Goal: Task Accomplishment & Management: Use online tool/utility

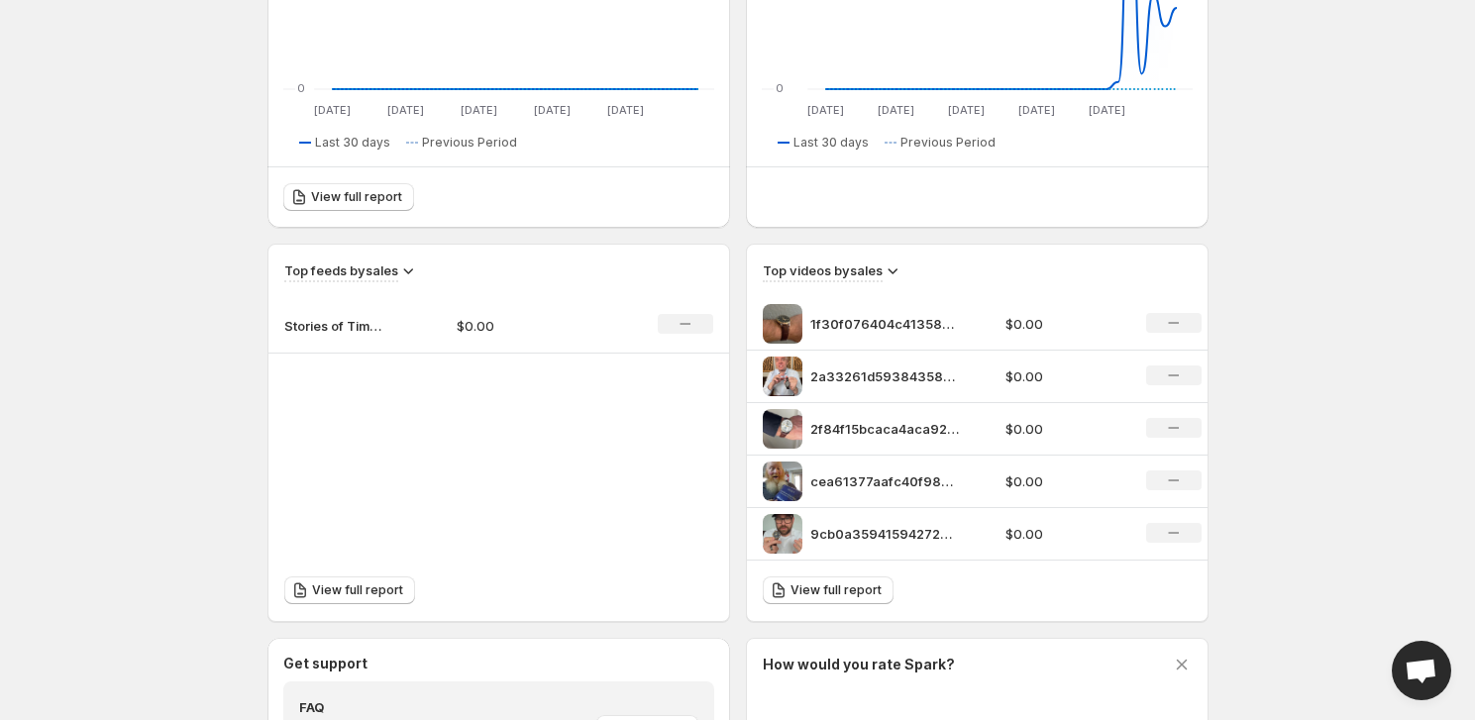
scroll to position [540, 0]
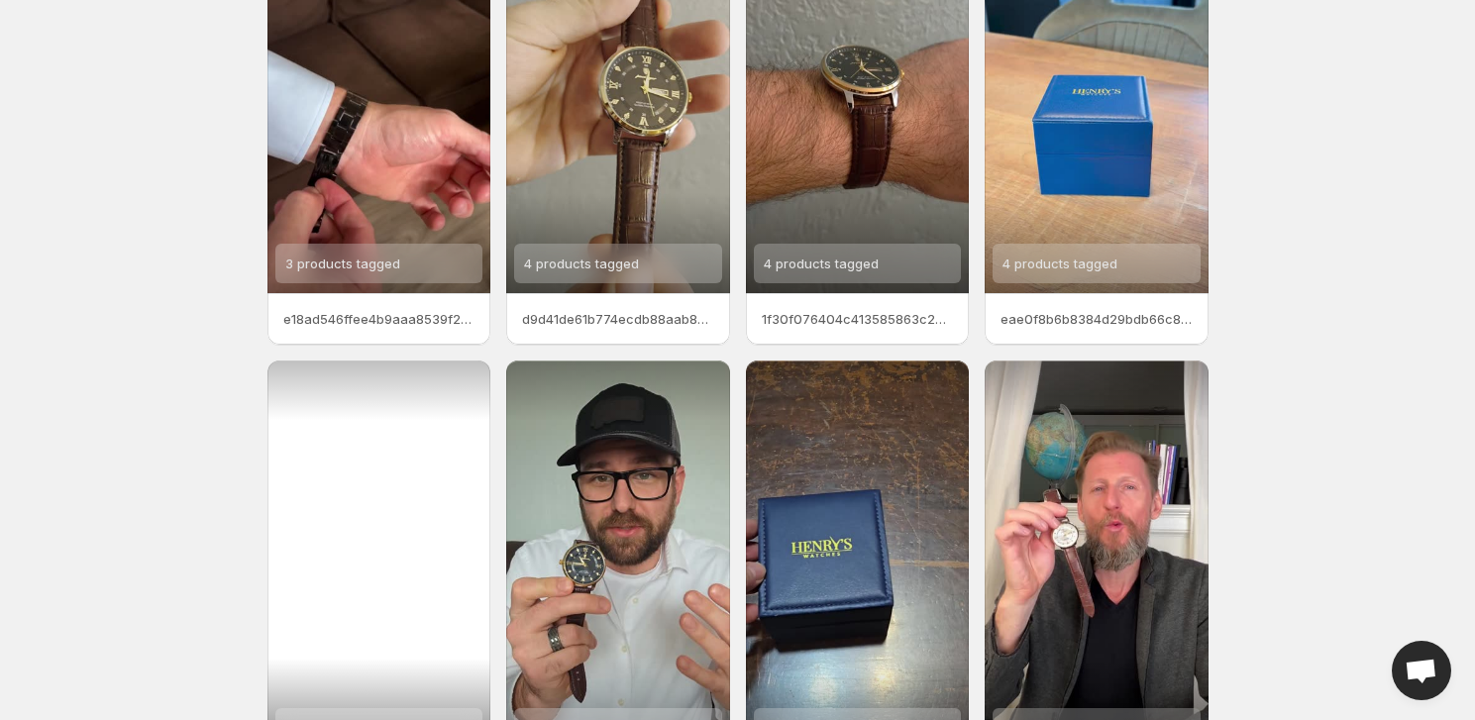
scroll to position [359, 0]
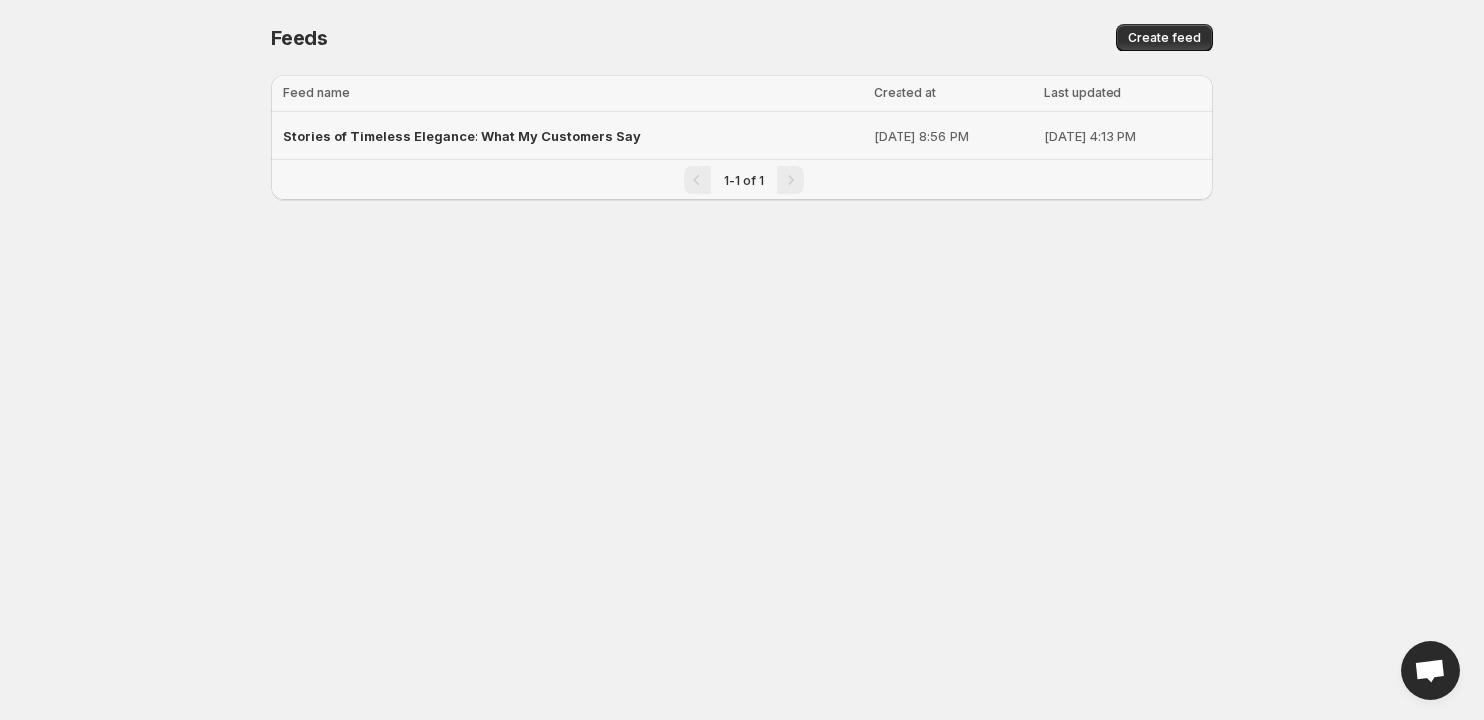
click at [420, 146] on div "Stories of Timeless Elegance: What My Customers Say" at bounding box center [572, 136] width 578 height 36
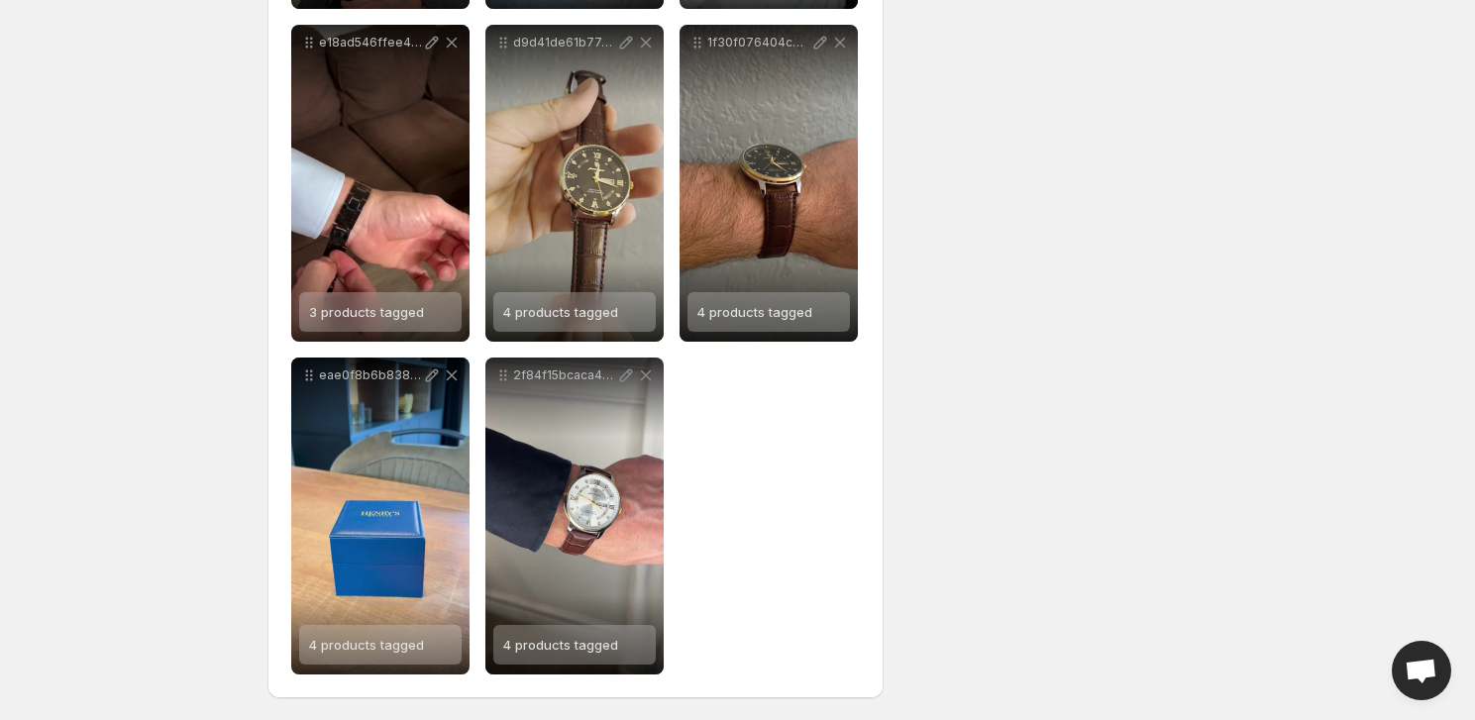
scroll to position [950, 0]
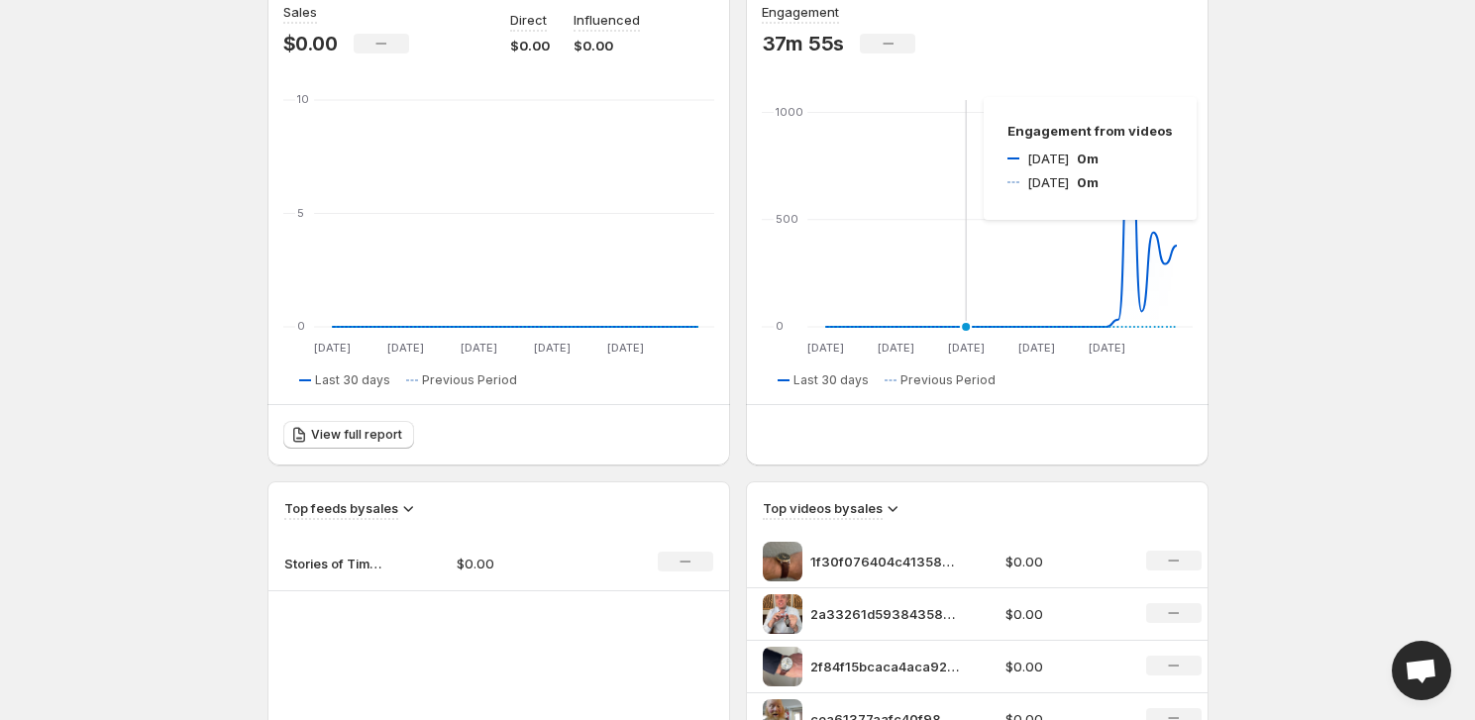
scroll to position [450, 0]
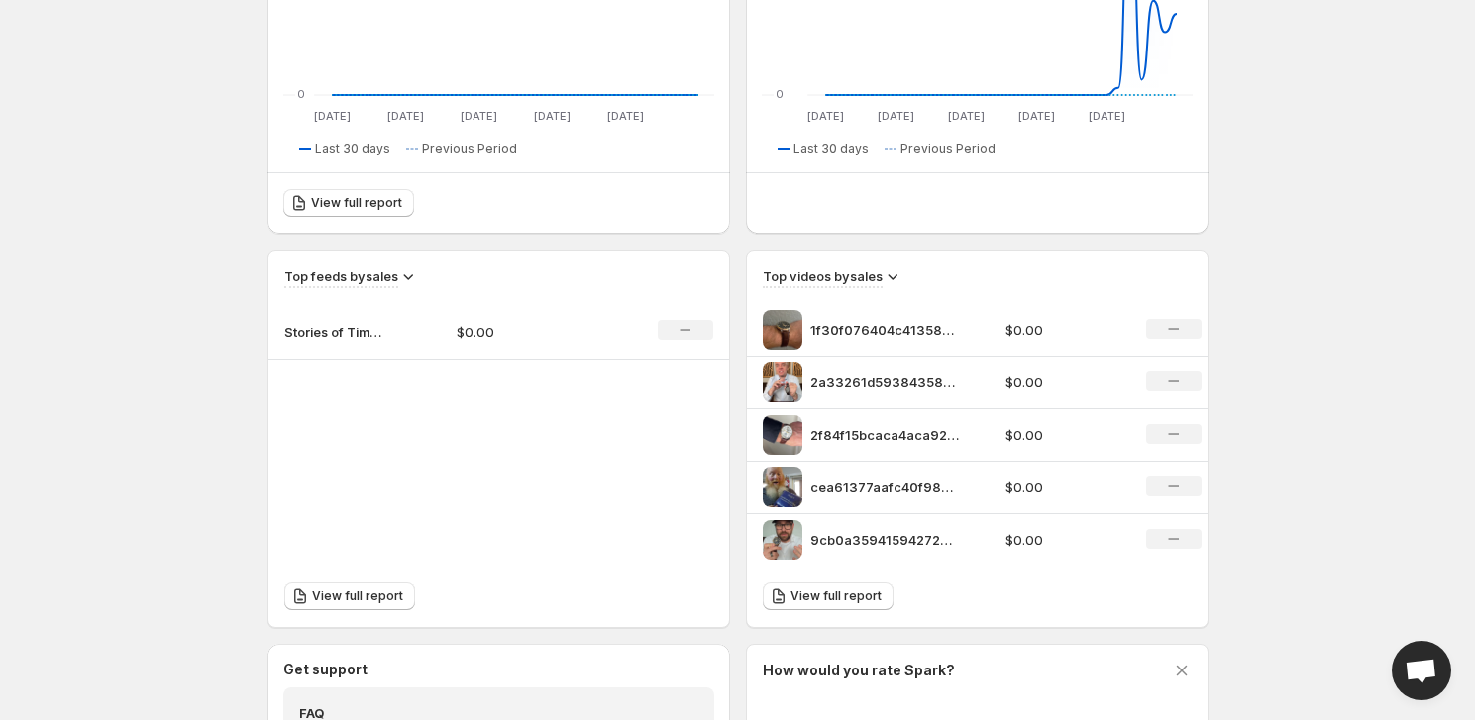
click at [918, 321] on p "1f30f076404c413585863c2093e96ead" at bounding box center [884, 330] width 149 height 20
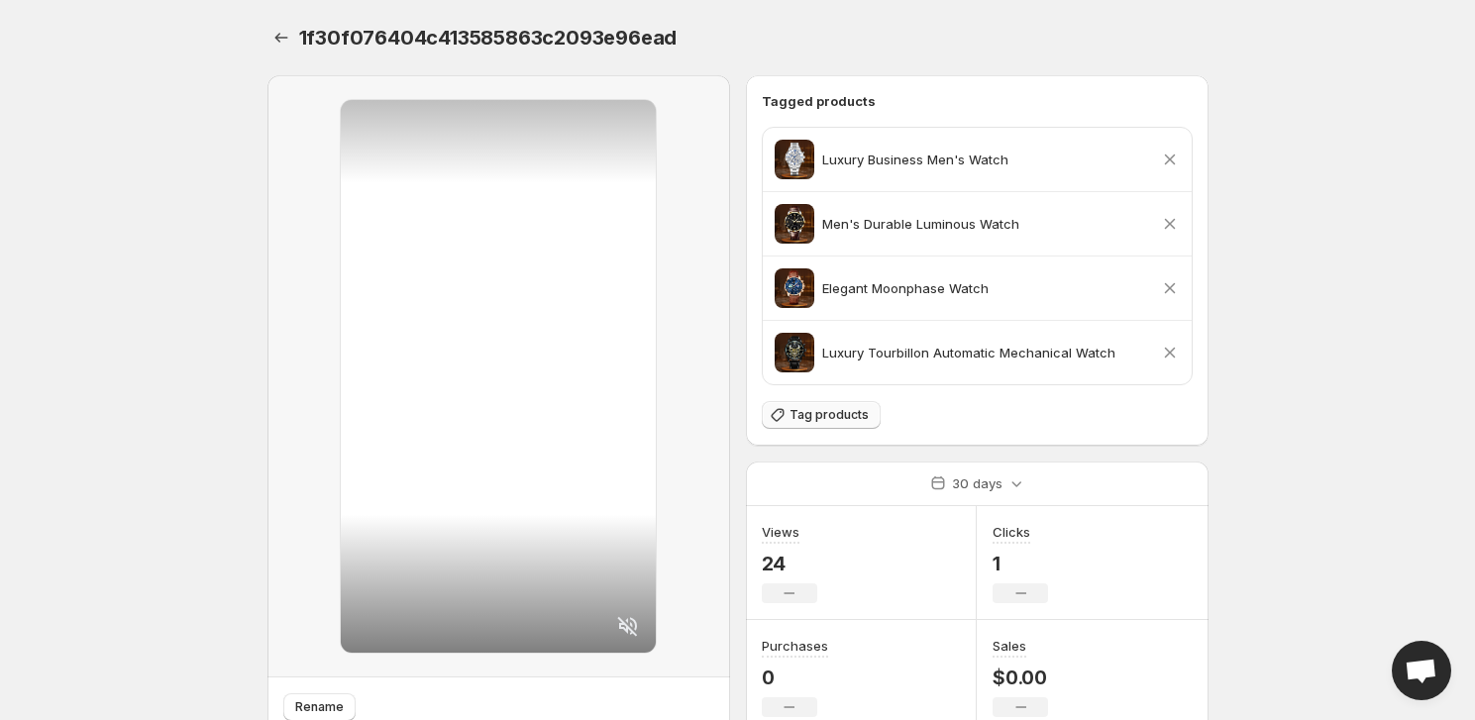
click at [831, 415] on span "Tag products" at bounding box center [828, 415] width 79 height 16
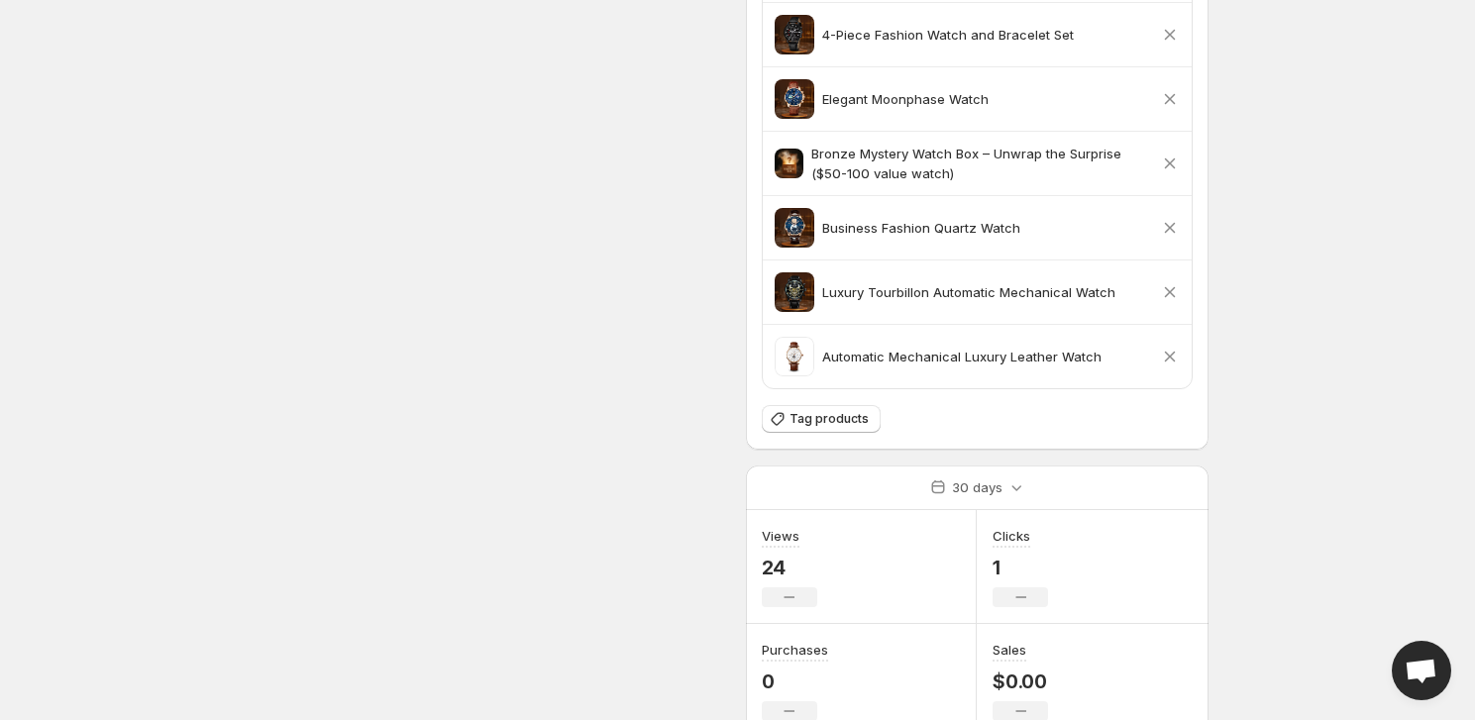
scroll to position [1170, 0]
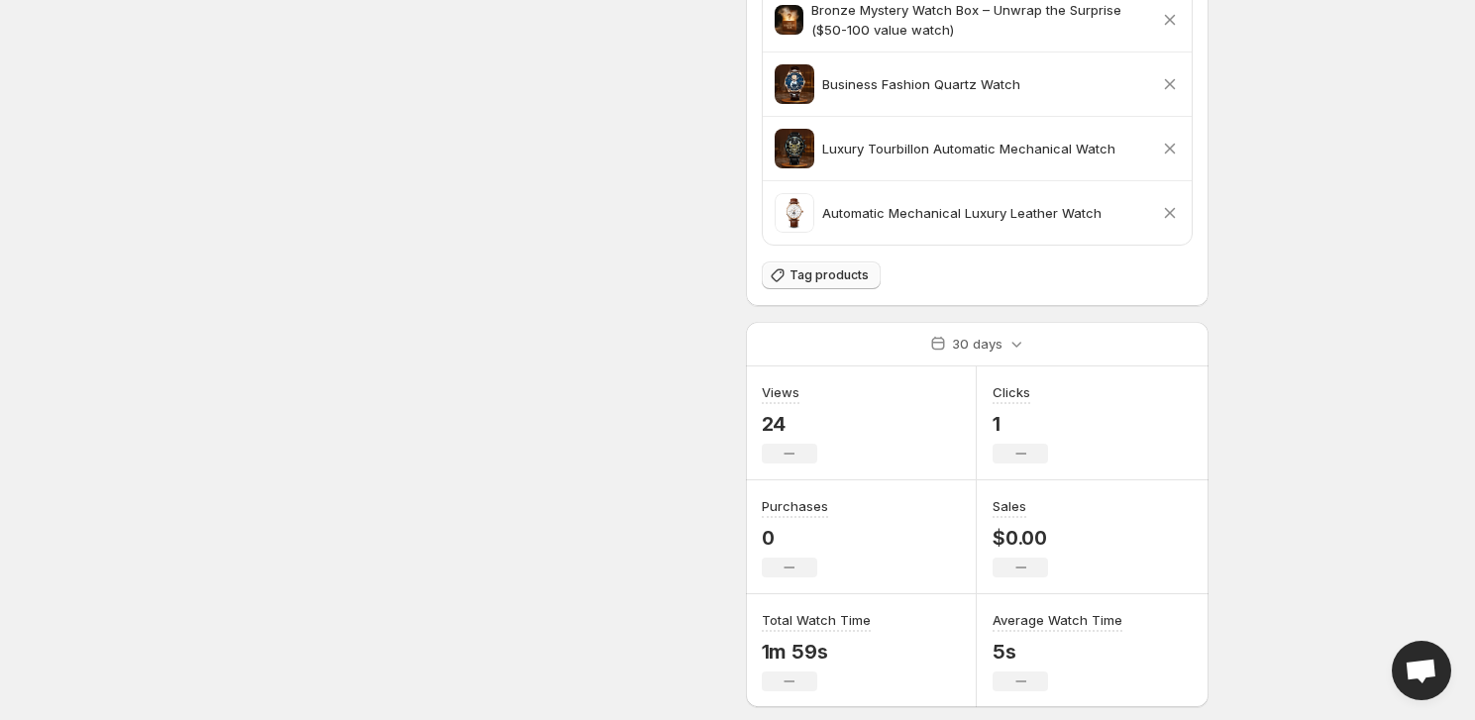
click at [824, 267] on span "Tag products" at bounding box center [828, 275] width 79 height 16
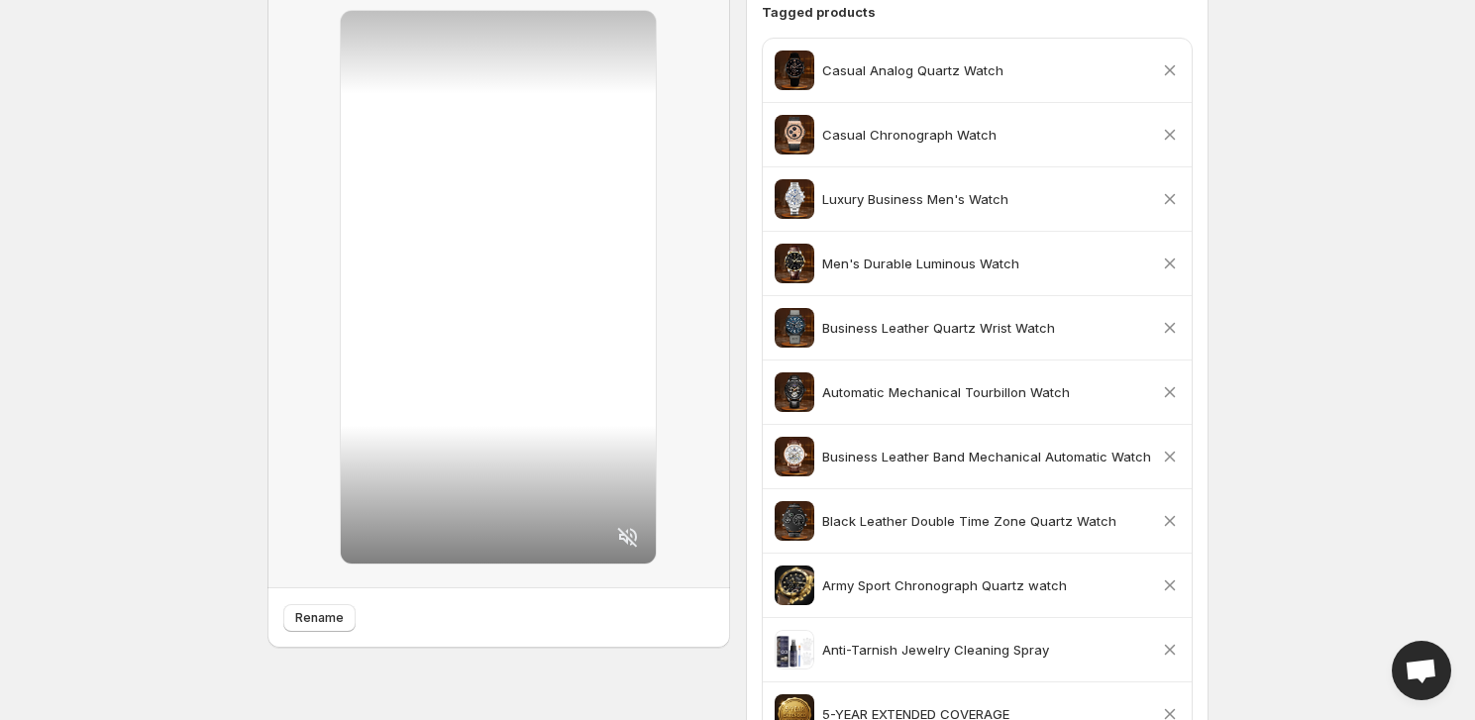
scroll to position [0, 0]
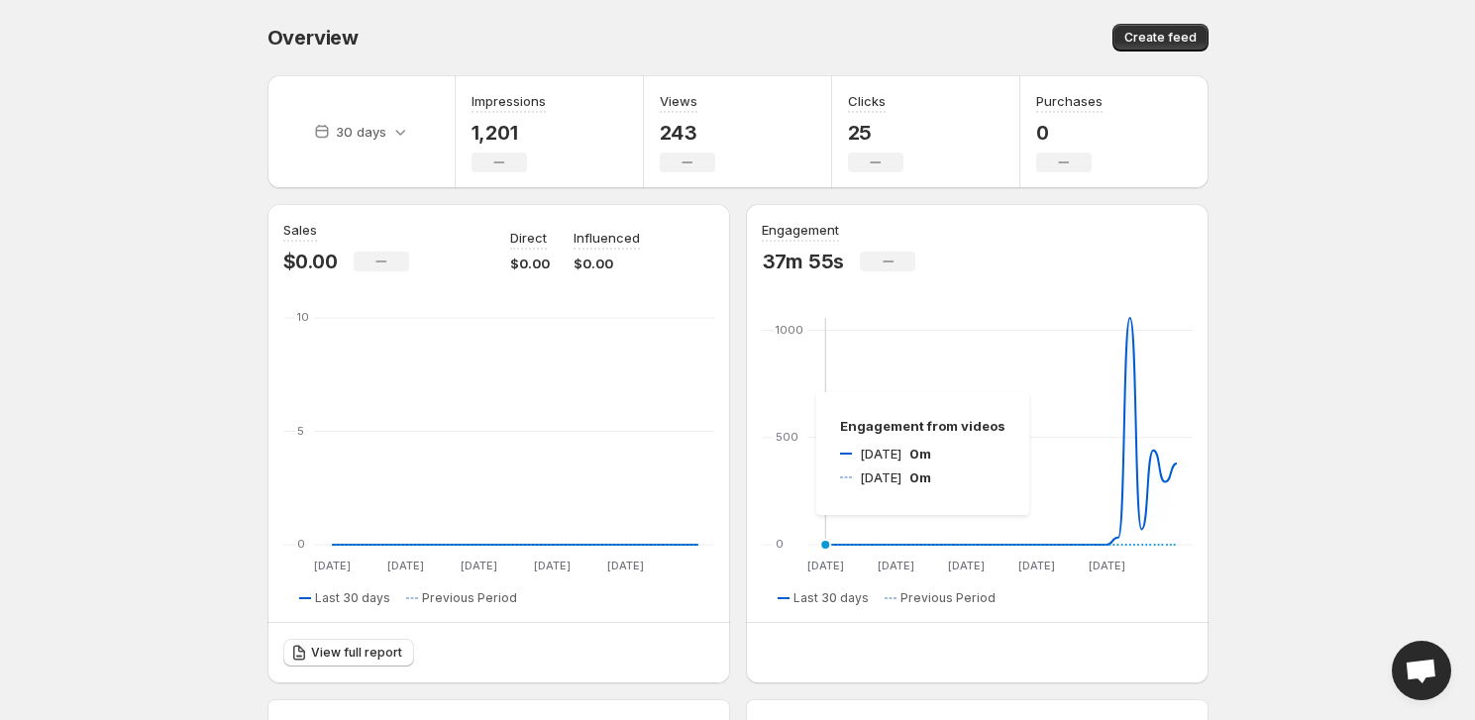
scroll to position [540, 0]
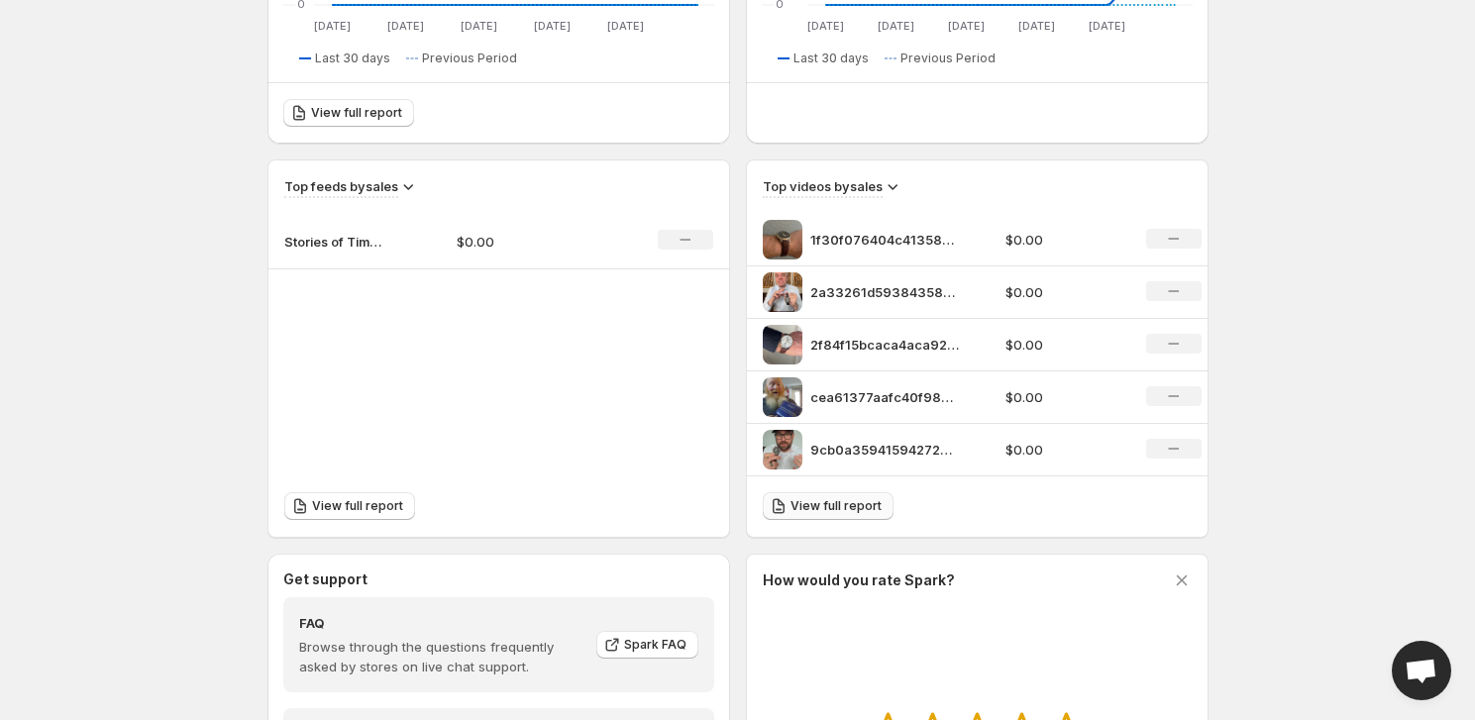
click at [866, 508] on span "View full report" at bounding box center [835, 506] width 91 height 16
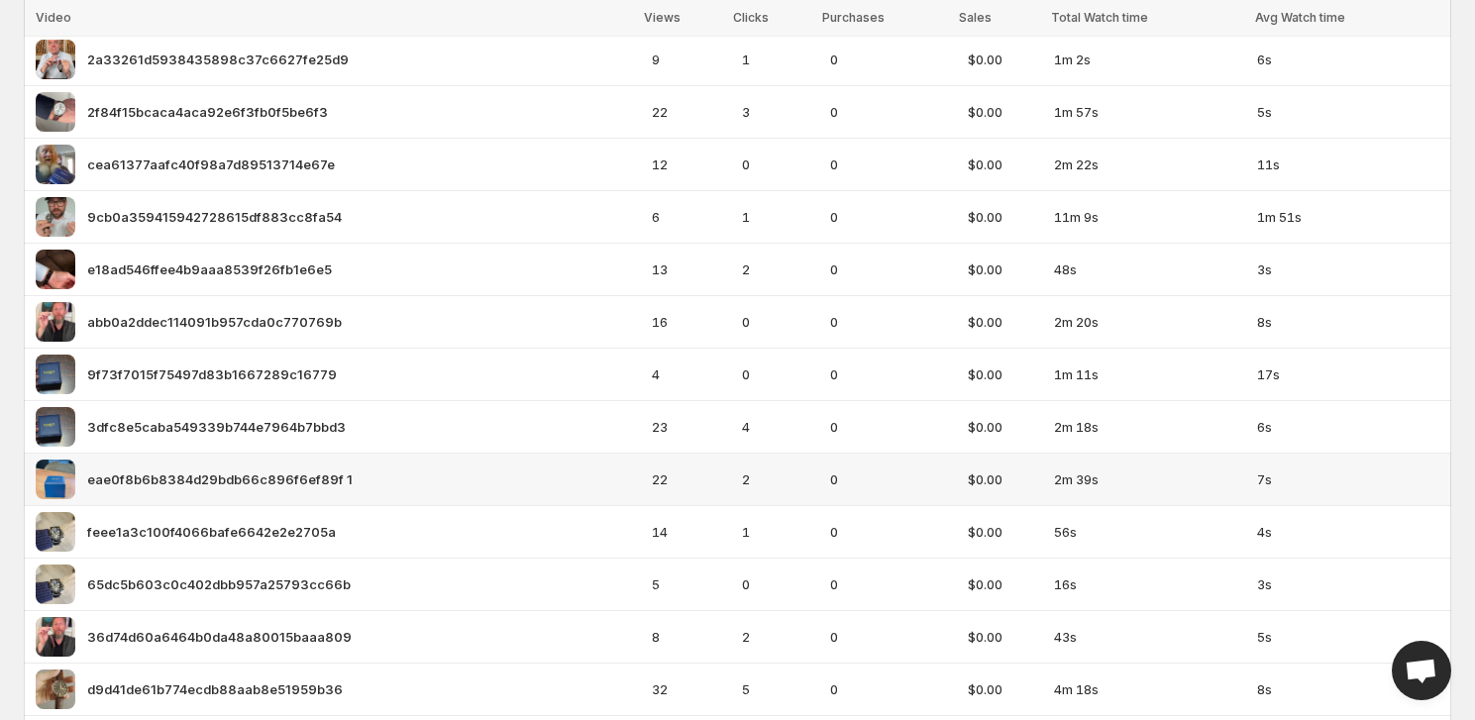
scroll to position [366, 0]
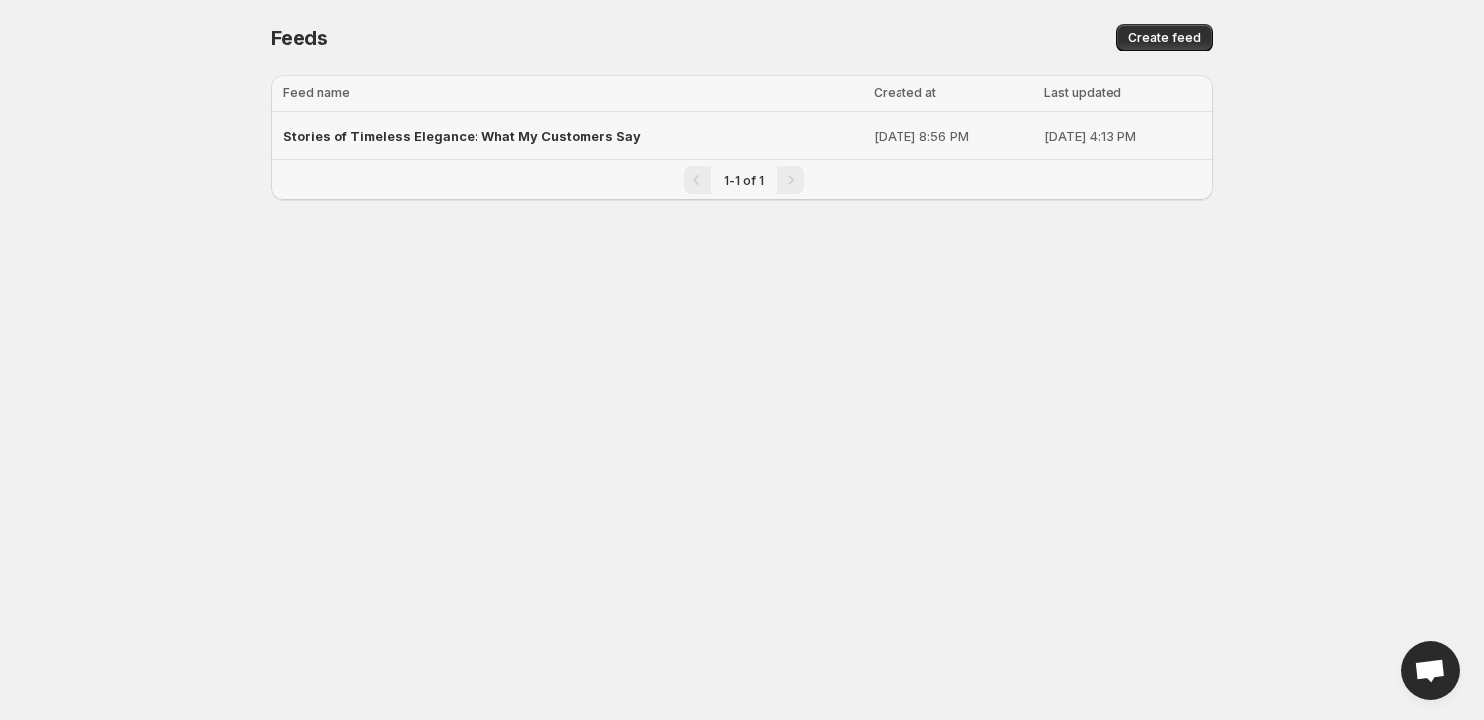
click at [468, 136] on span "Stories of Timeless Elegance: What My Customers Say" at bounding box center [462, 136] width 358 height 16
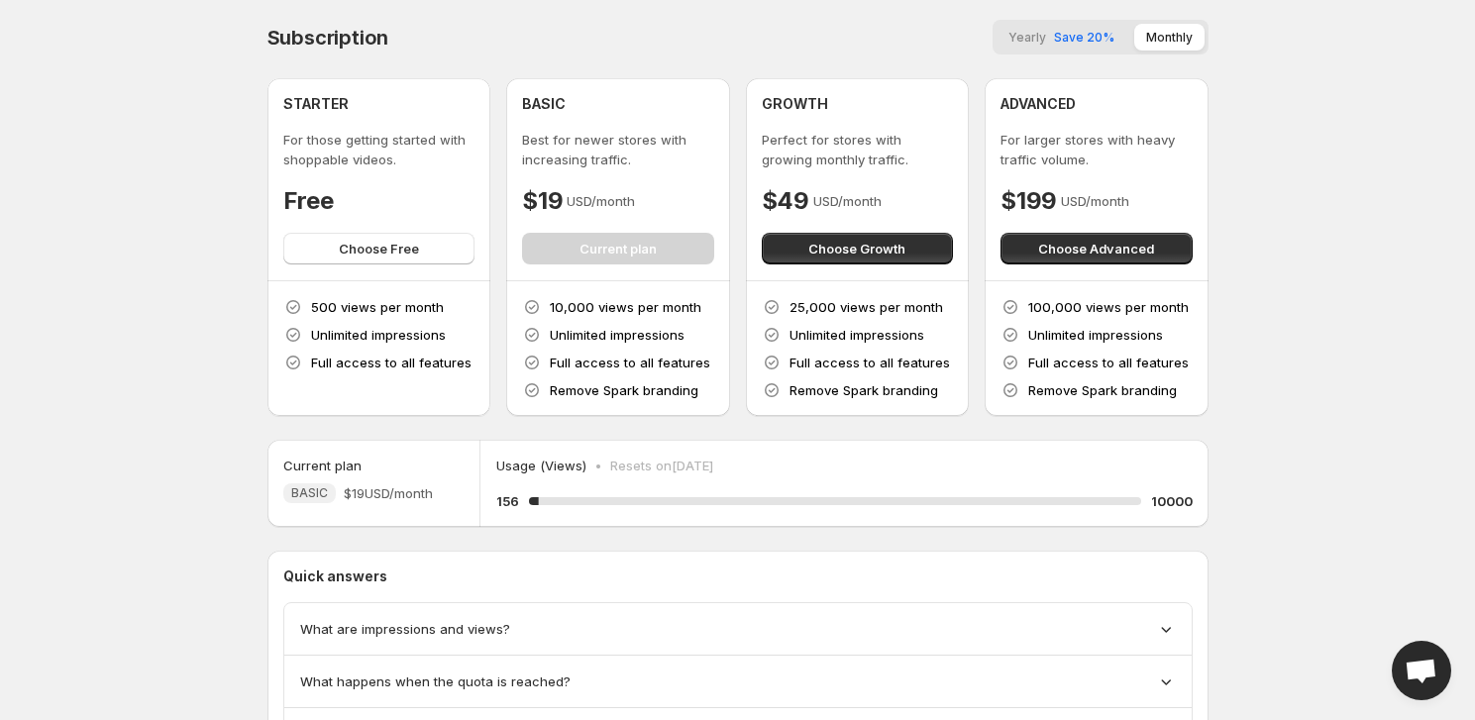
scroll to position [112, 0]
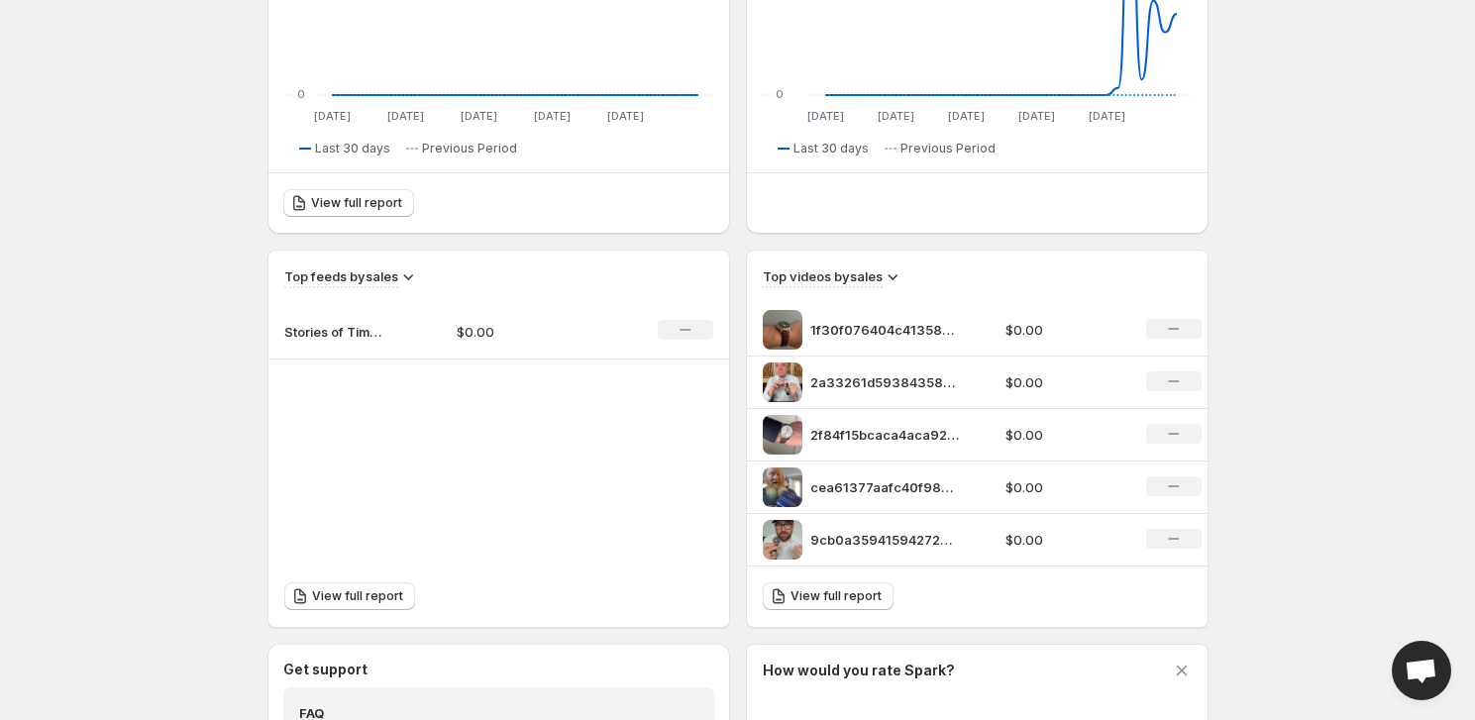
scroll to position [630, 0]
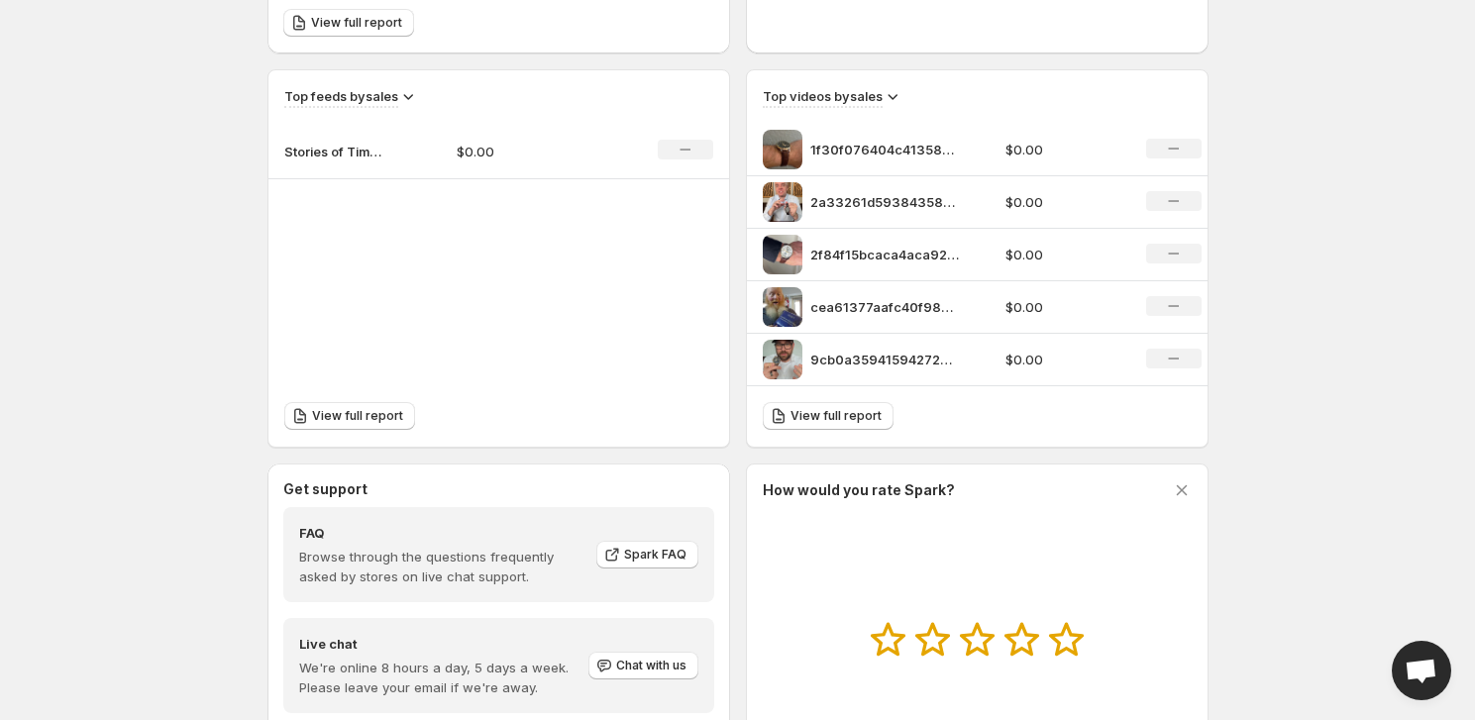
click at [854, 188] on div "2a33261d5938435898c37c6627fe25d9" at bounding box center [879, 202] width 232 height 40
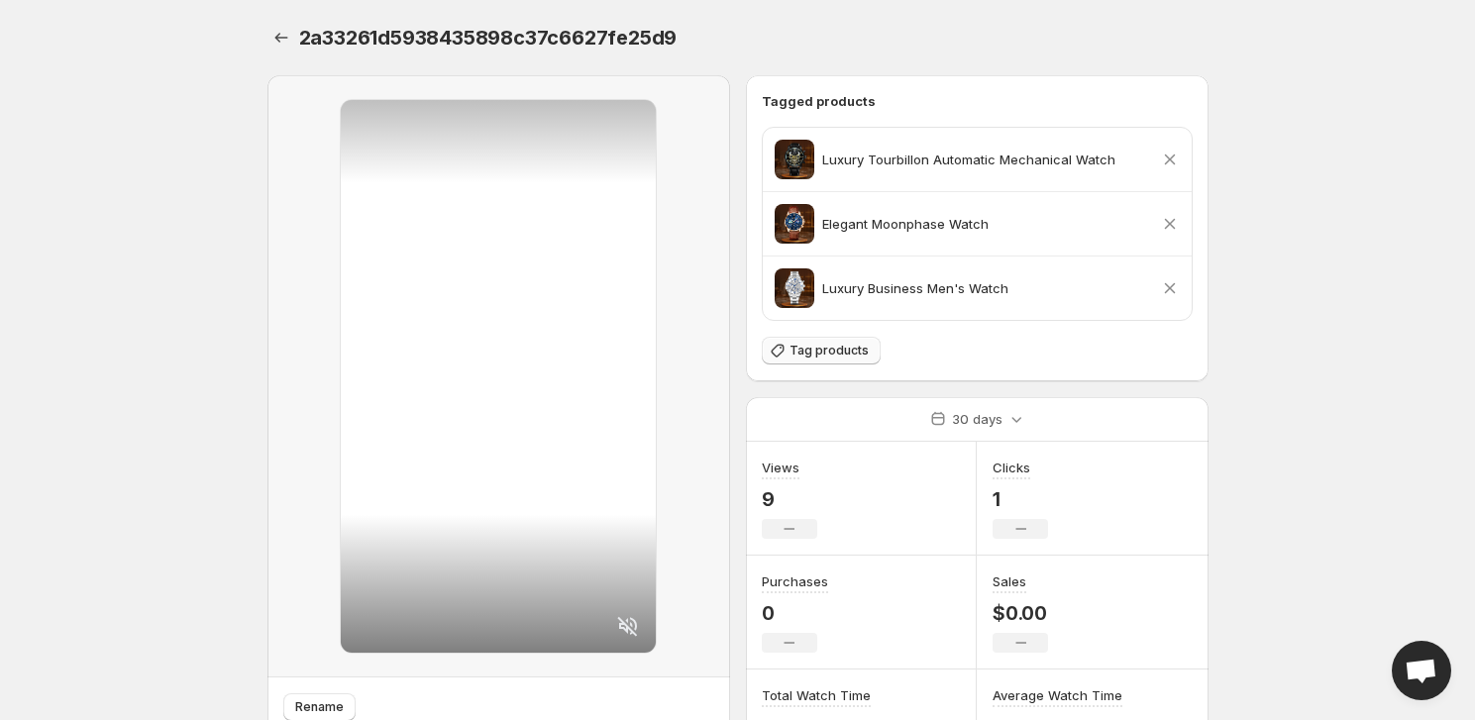
click at [819, 350] on span "Tag products" at bounding box center [828, 351] width 79 height 16
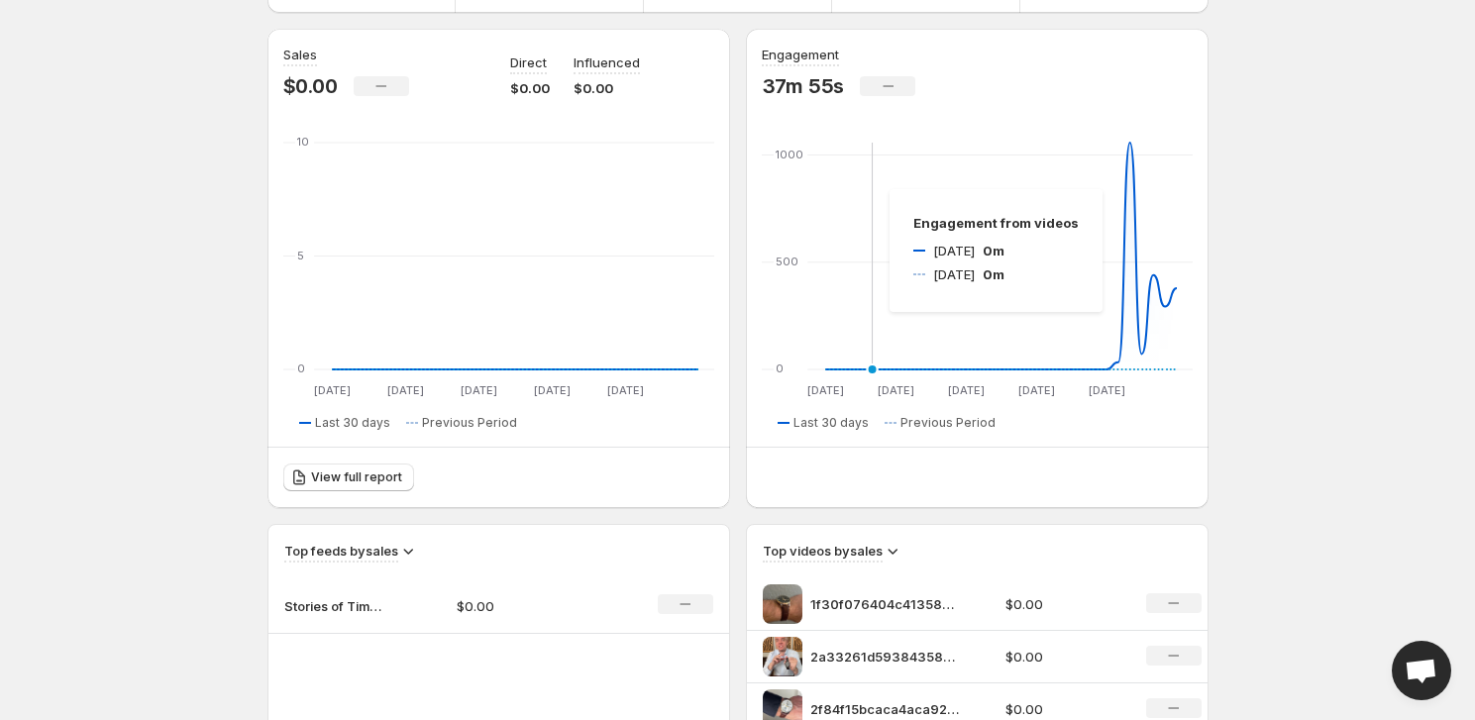
scroll to position [450, 0]
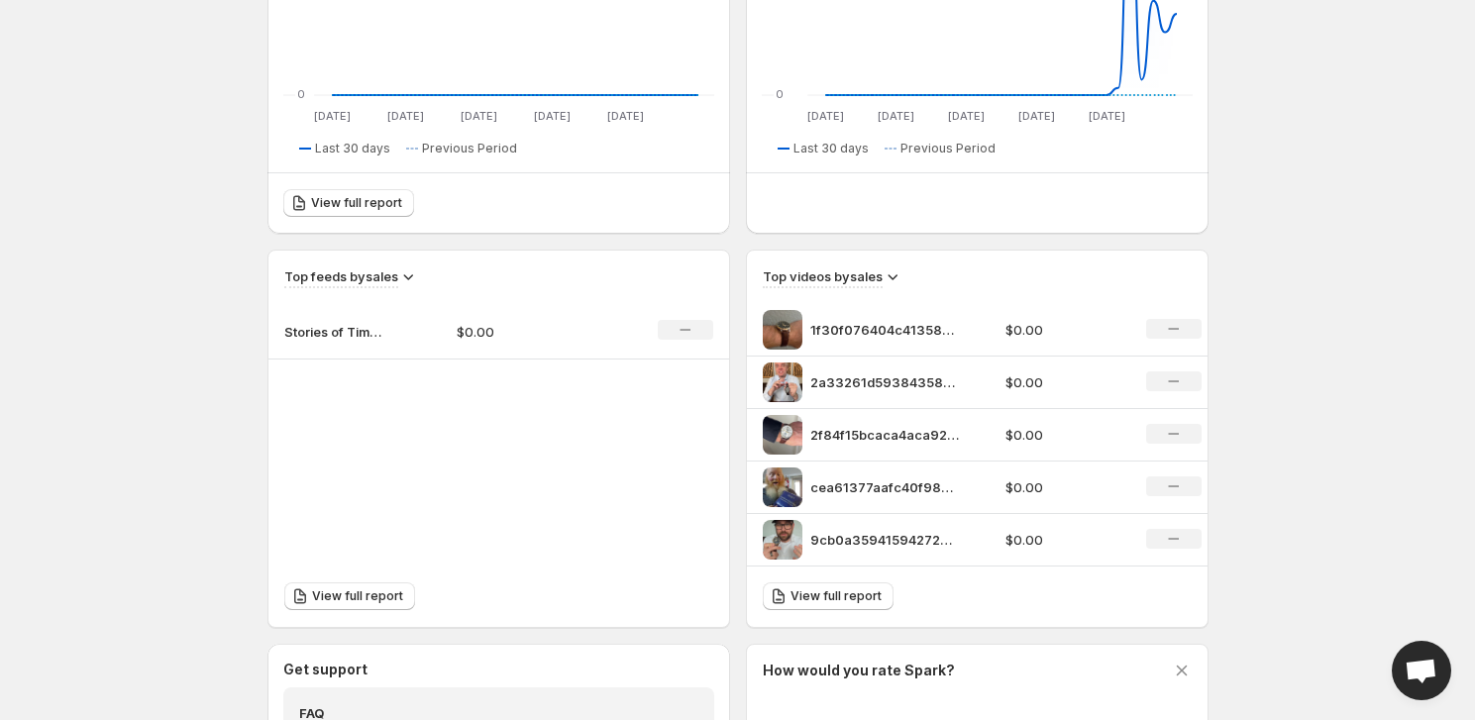
click at [845, 382] on p "2a33261d5938435898c37c6627fe25d9" at bounding box center [884, 382] width 149 height 20
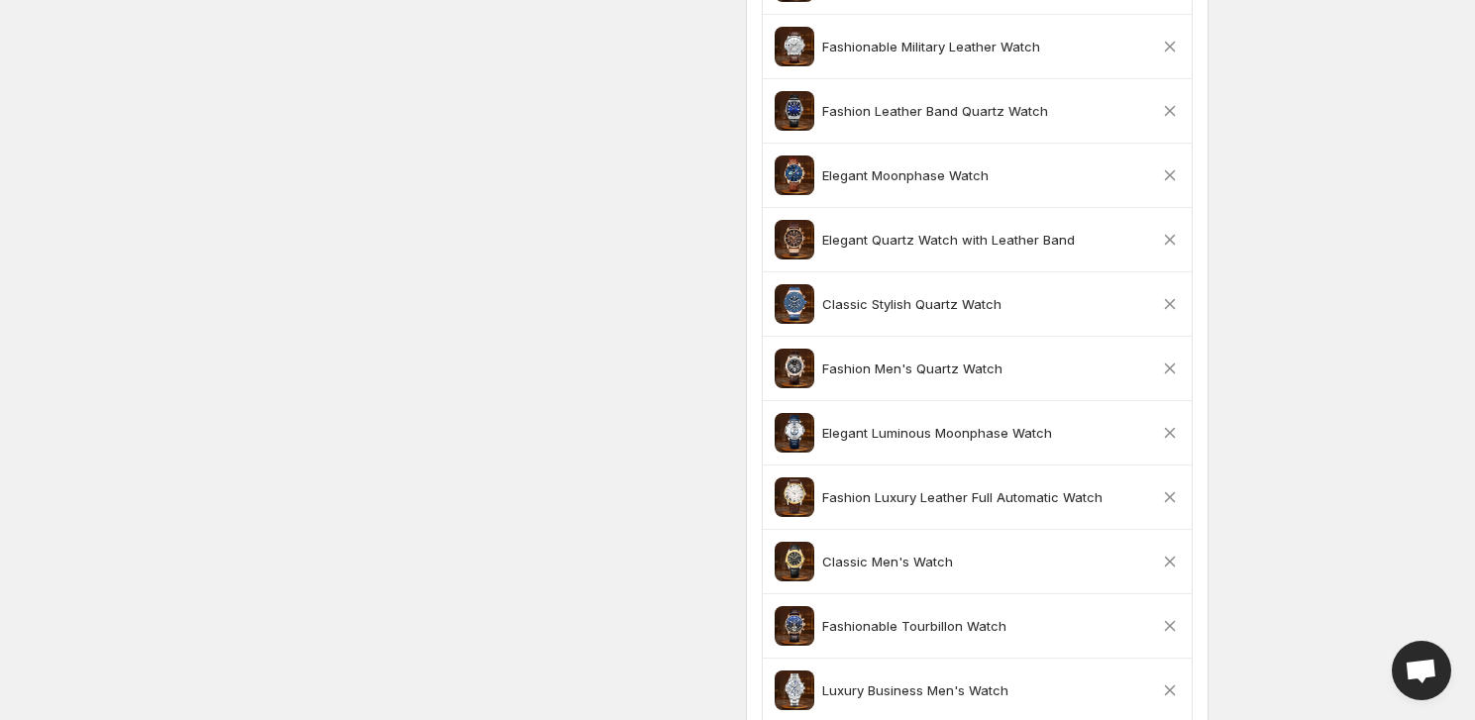
scroll to position [3447, 0]
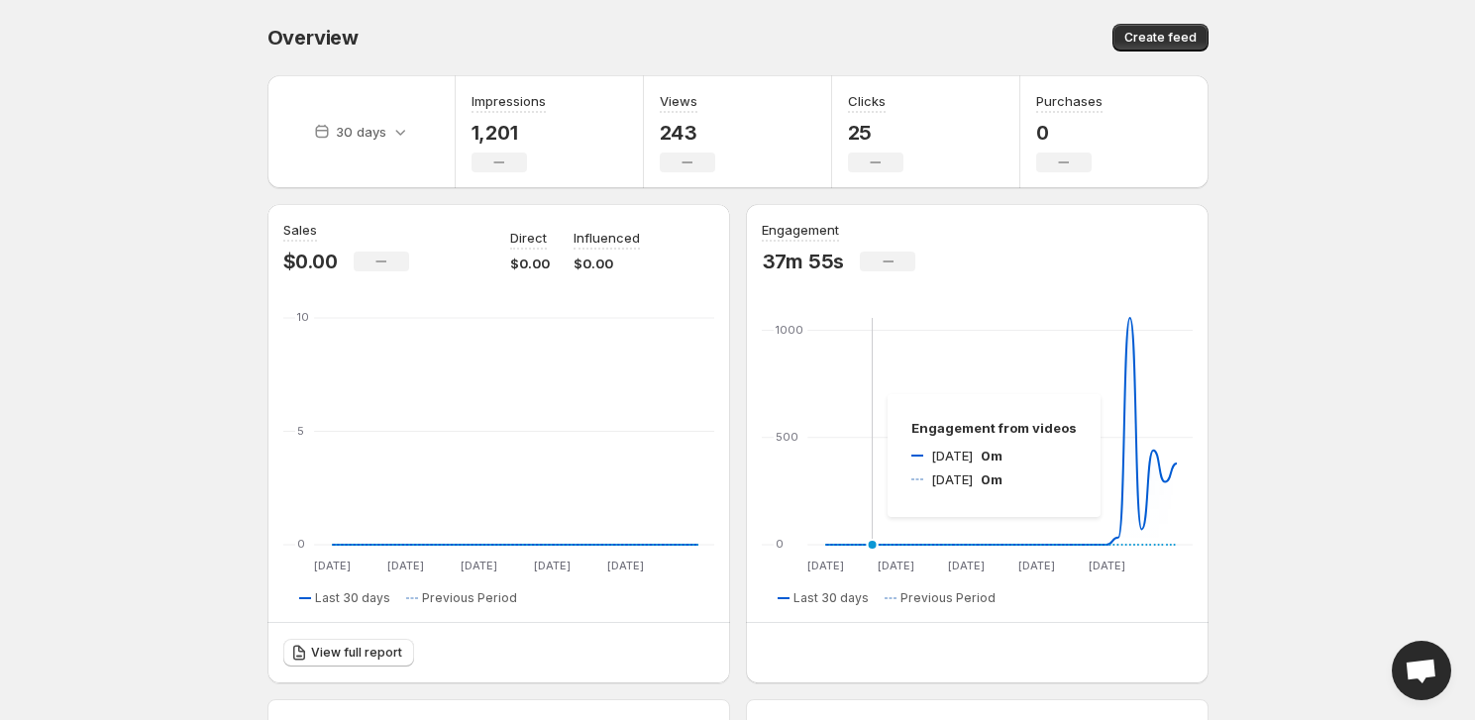
scroll to position [450, 0]
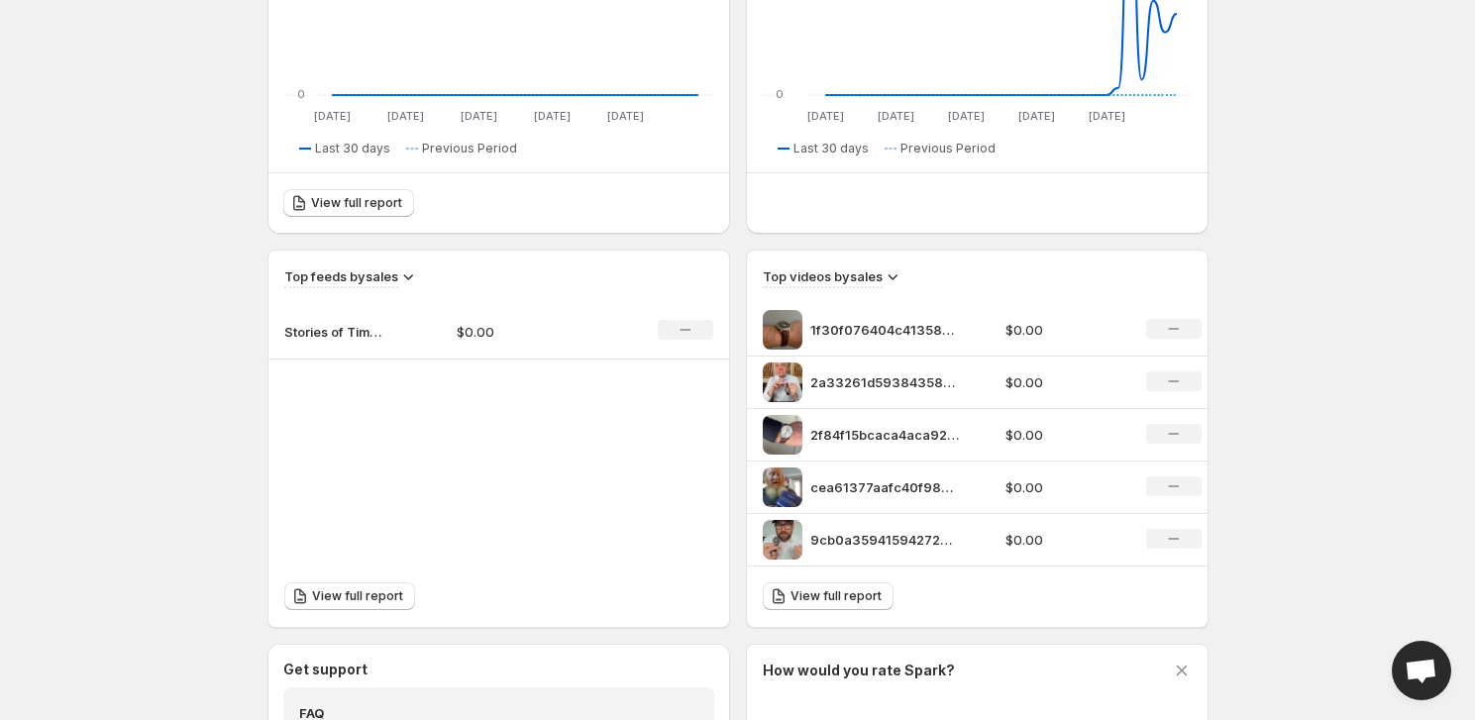
click at [832, 322] on p "1f30f076404c413585863c2093e96ead" at bounding box center [884, 330] width 149 height 20
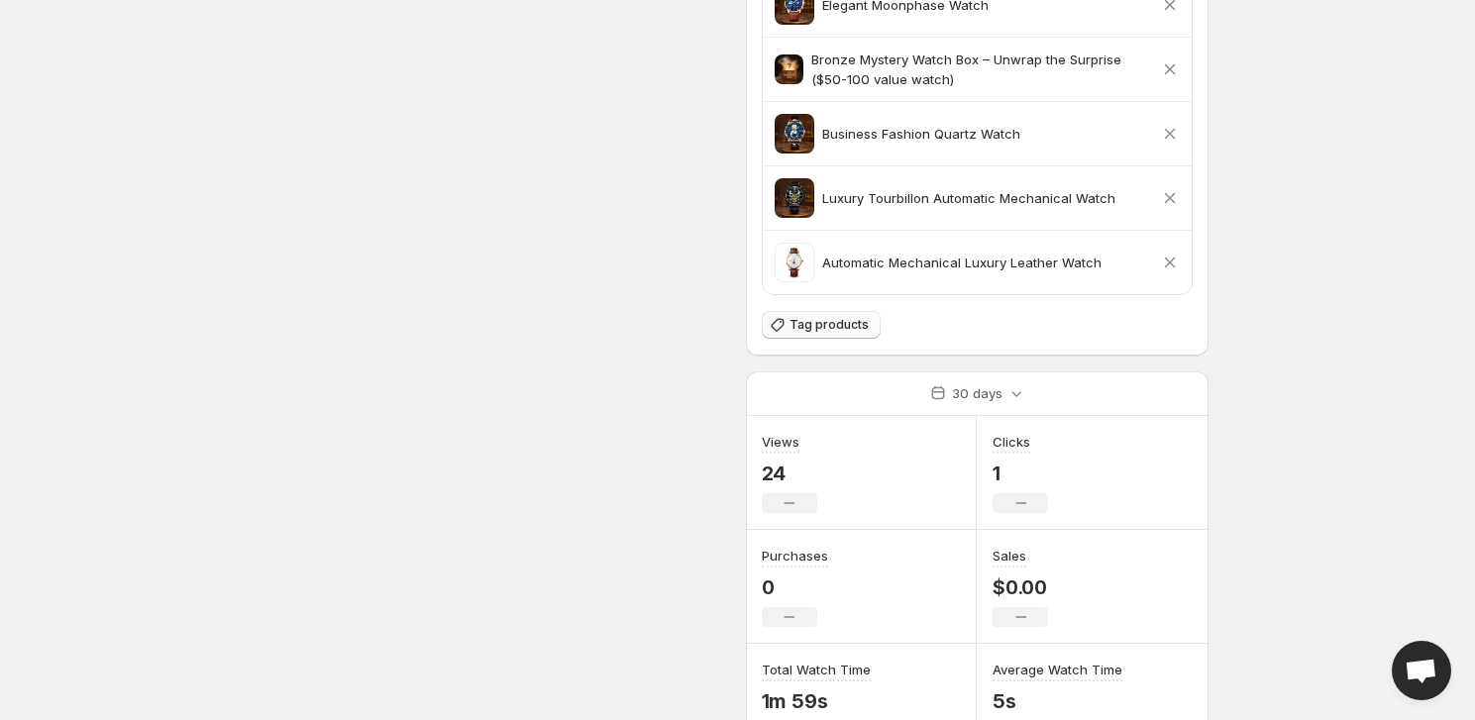
scroll to position [1037, 0]
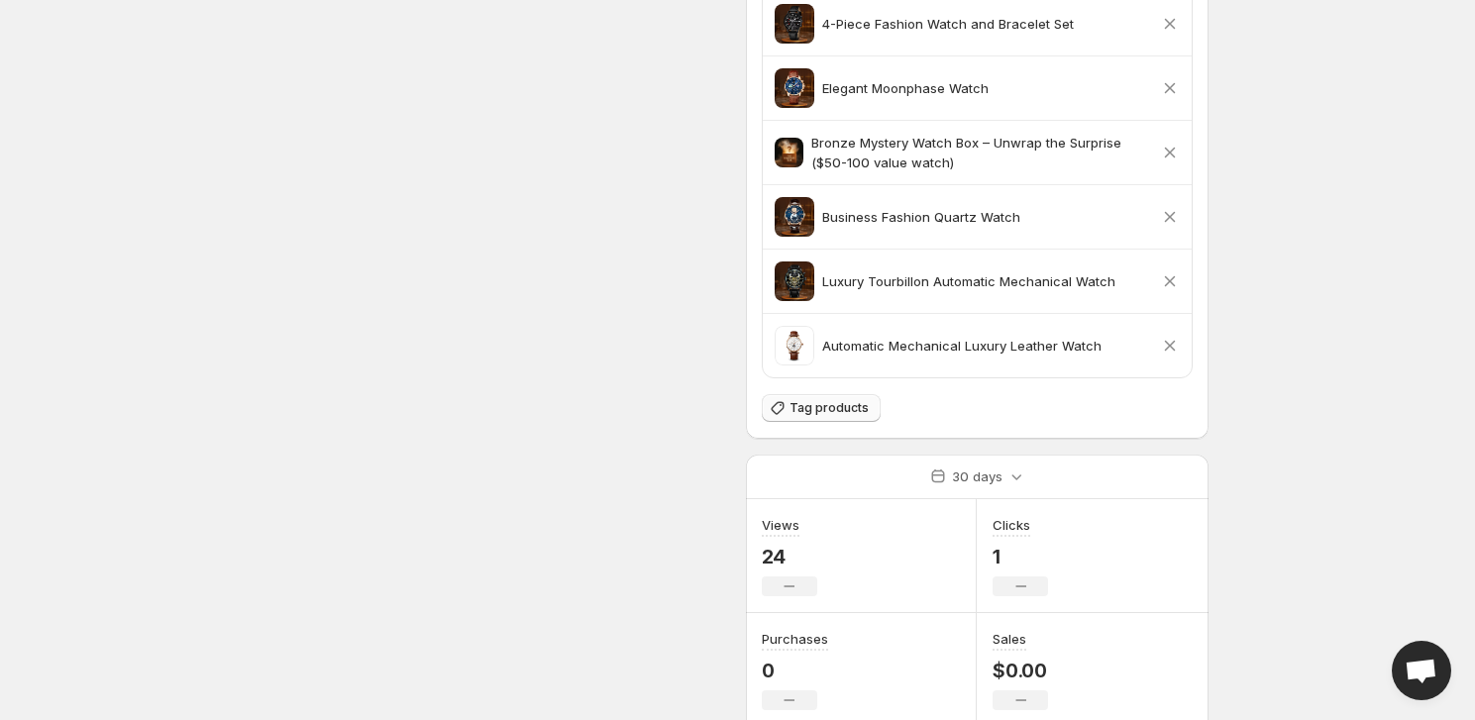
click at [805, 407] on span "Tag products" at bounding box center [828, 408] width 79 height 16
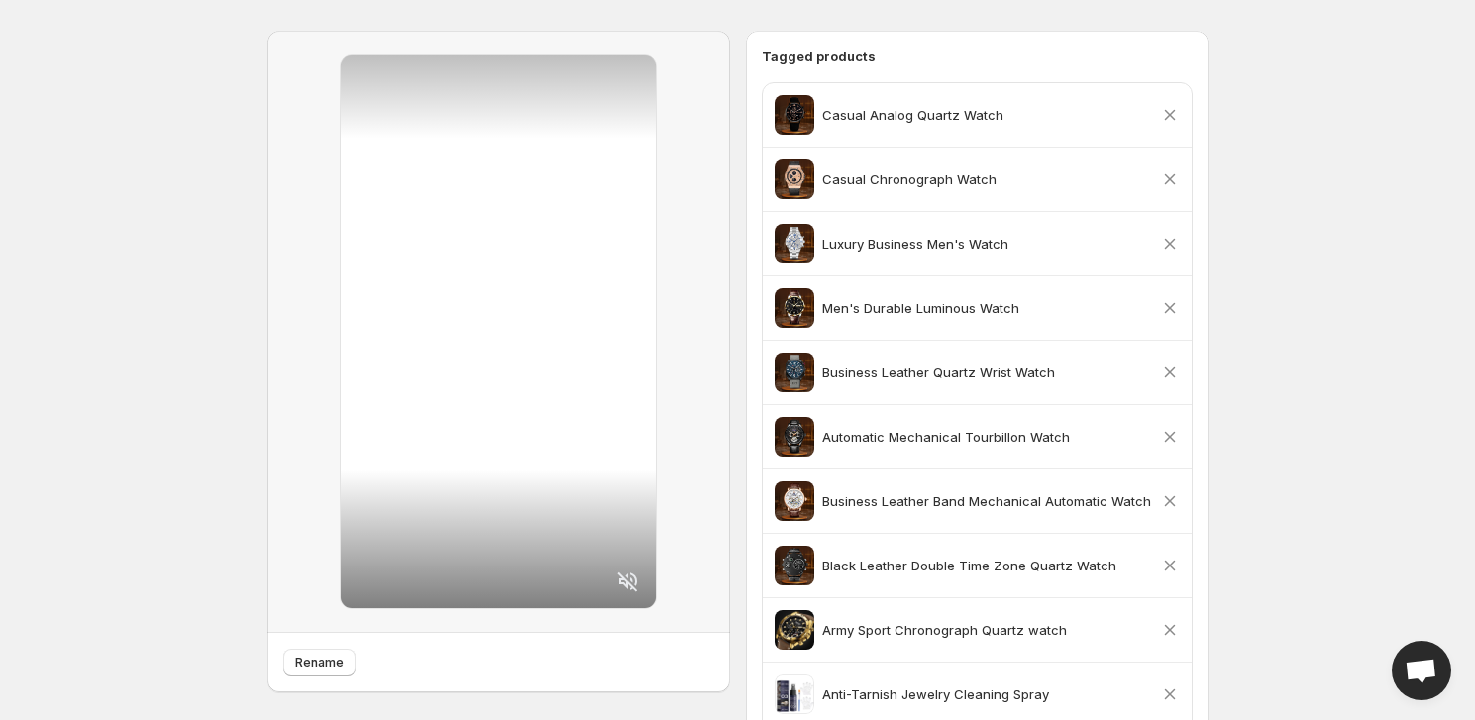
scroll to position [0, 0]
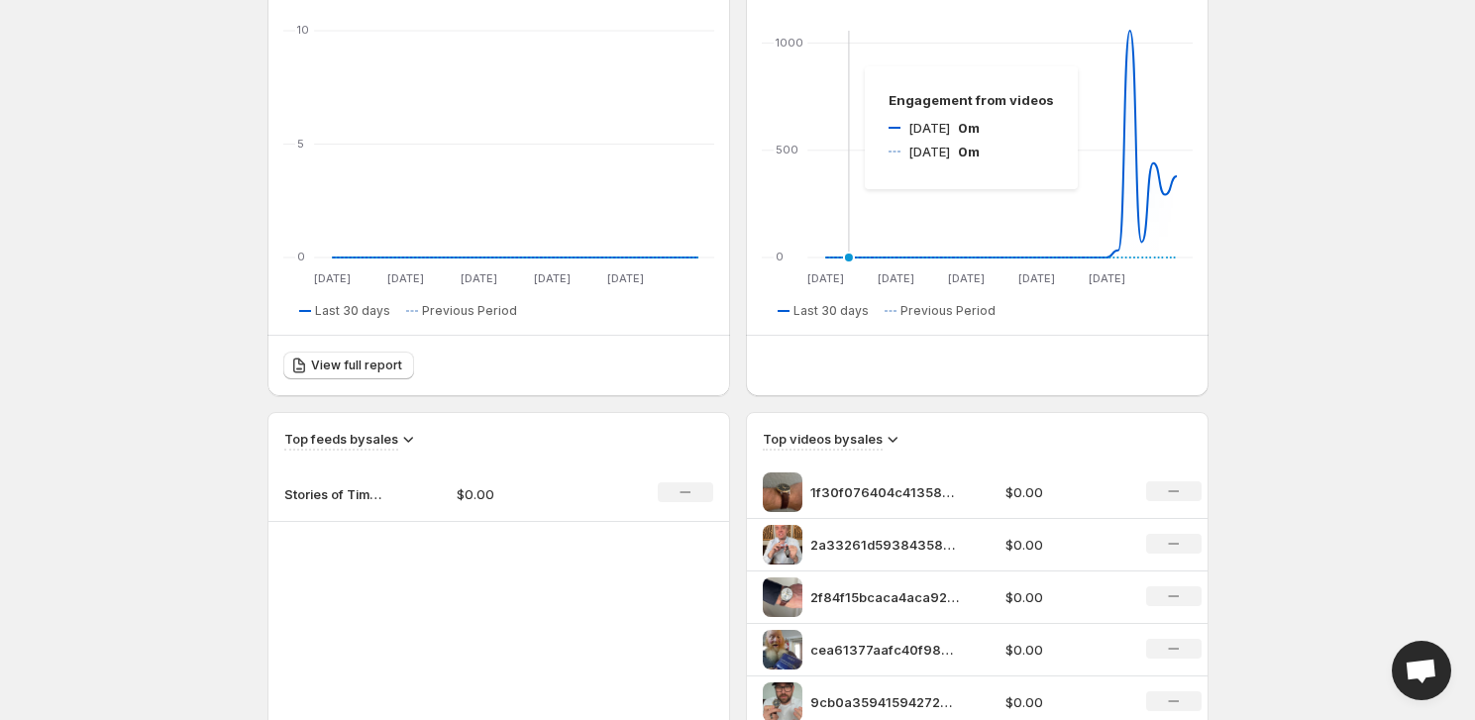
scroll to position [450, 0]
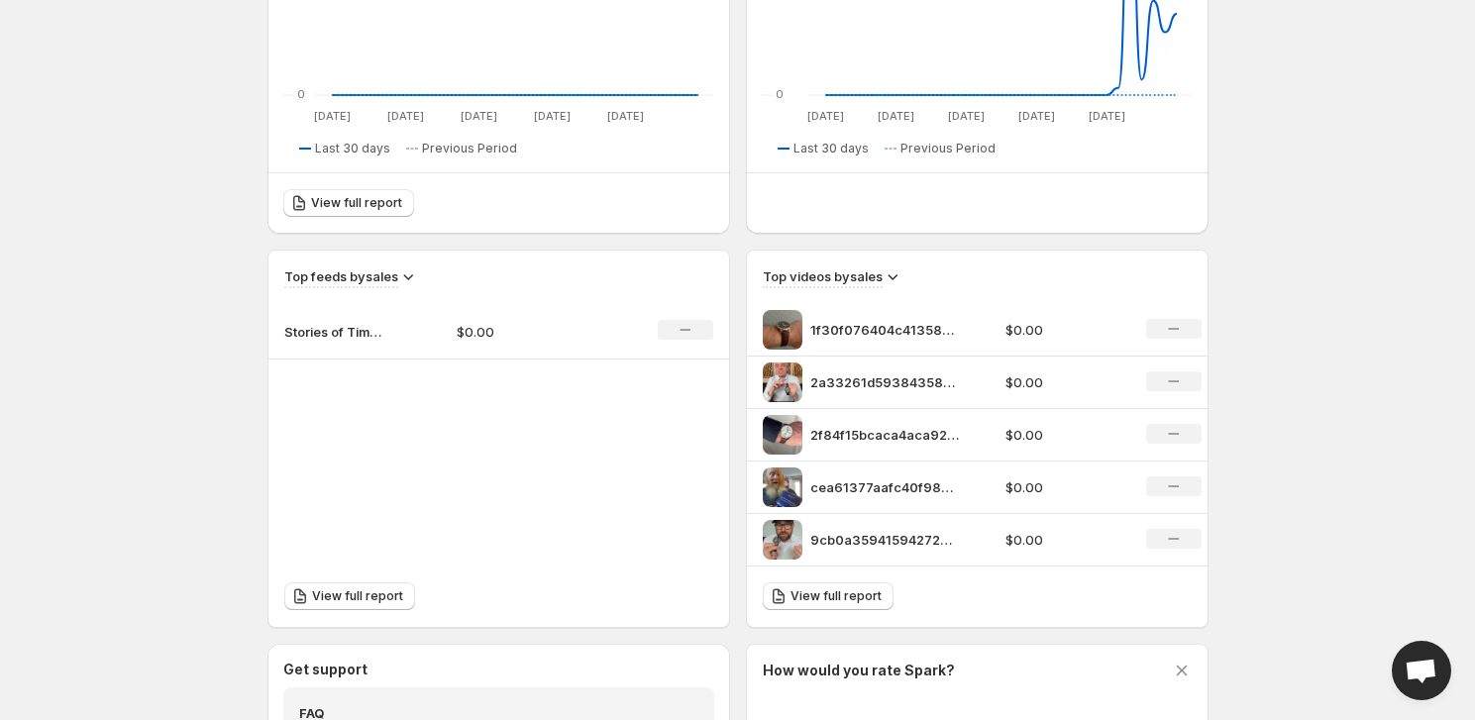
click at [826, 425] on p "2f84f15bcaca4aca92e6f3fb0f5be6f3" at bounding box center [884, 435] width 149 height 20
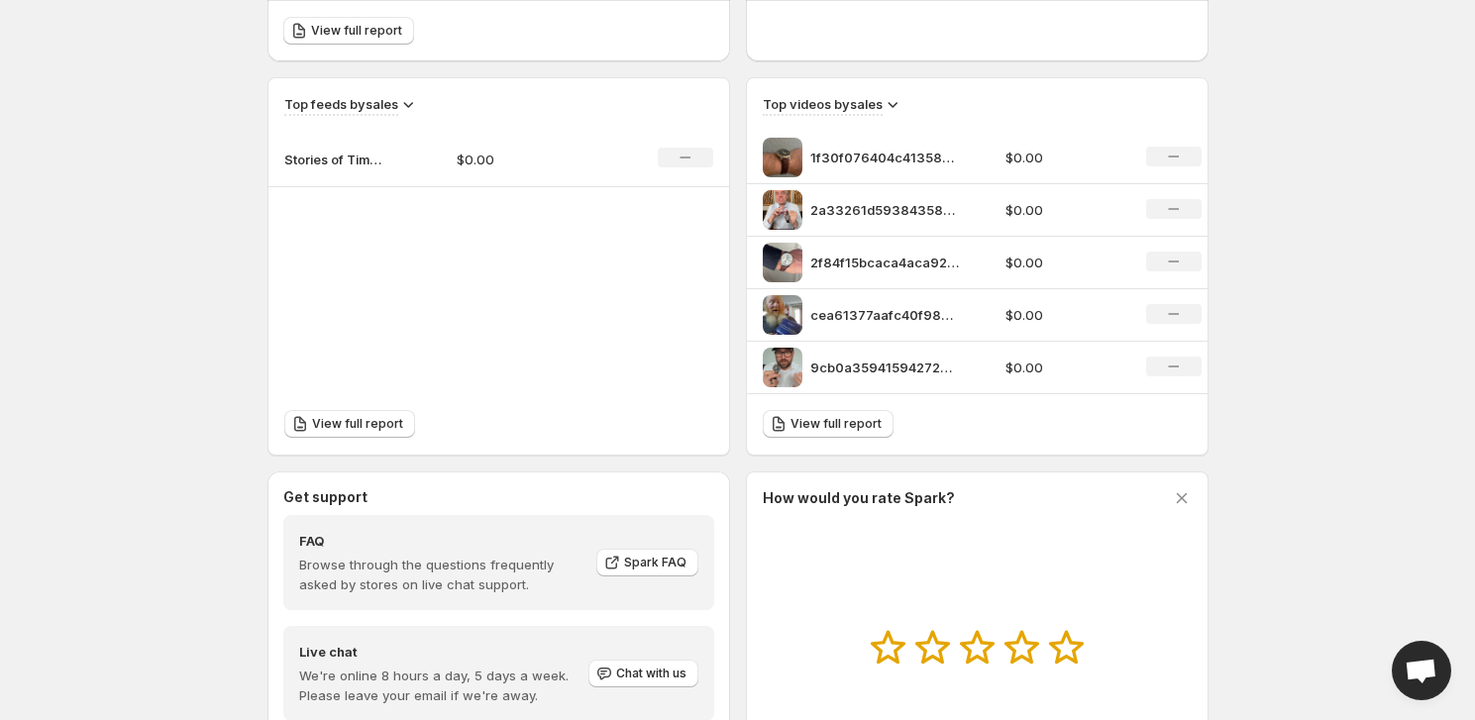
scroll to position [616, 0]
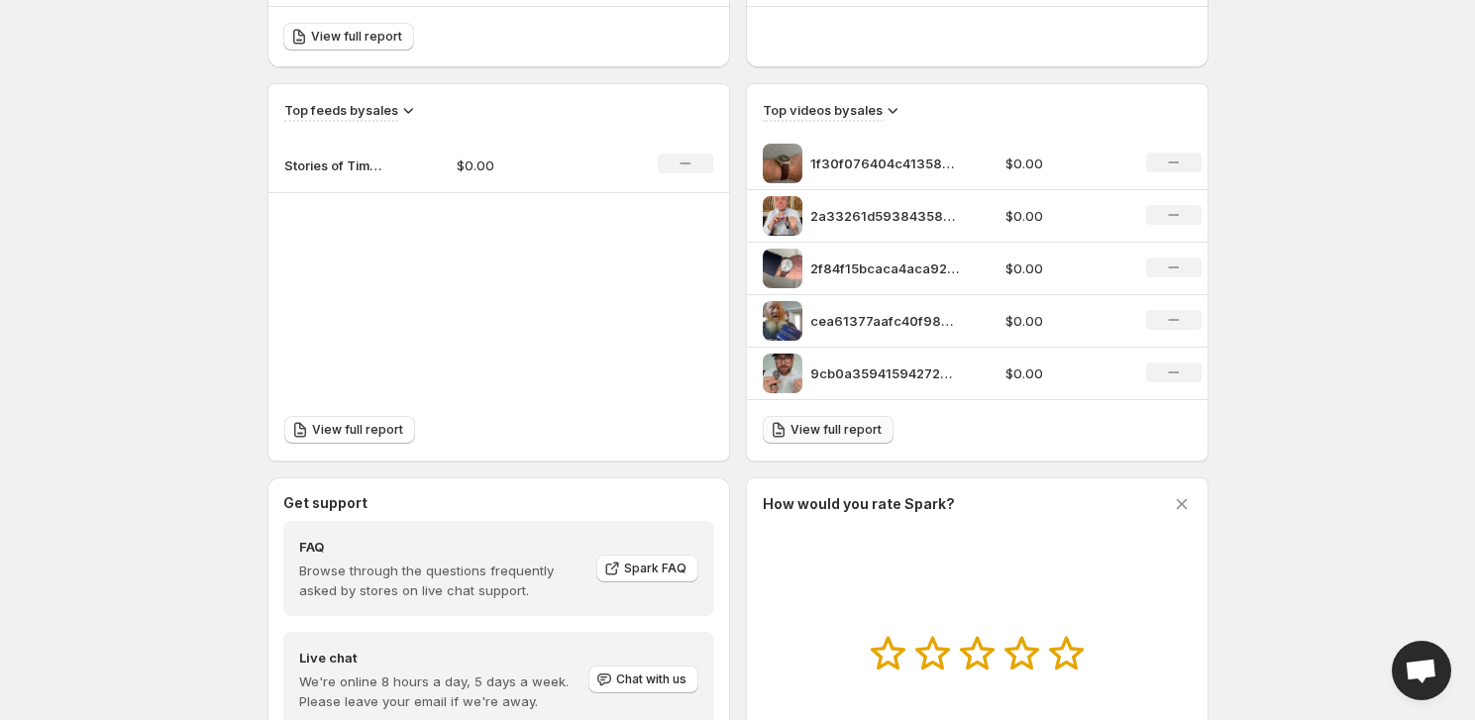
click at [820, 438] on link "View full report" at bounding box center [828, 430] width 131 height 28
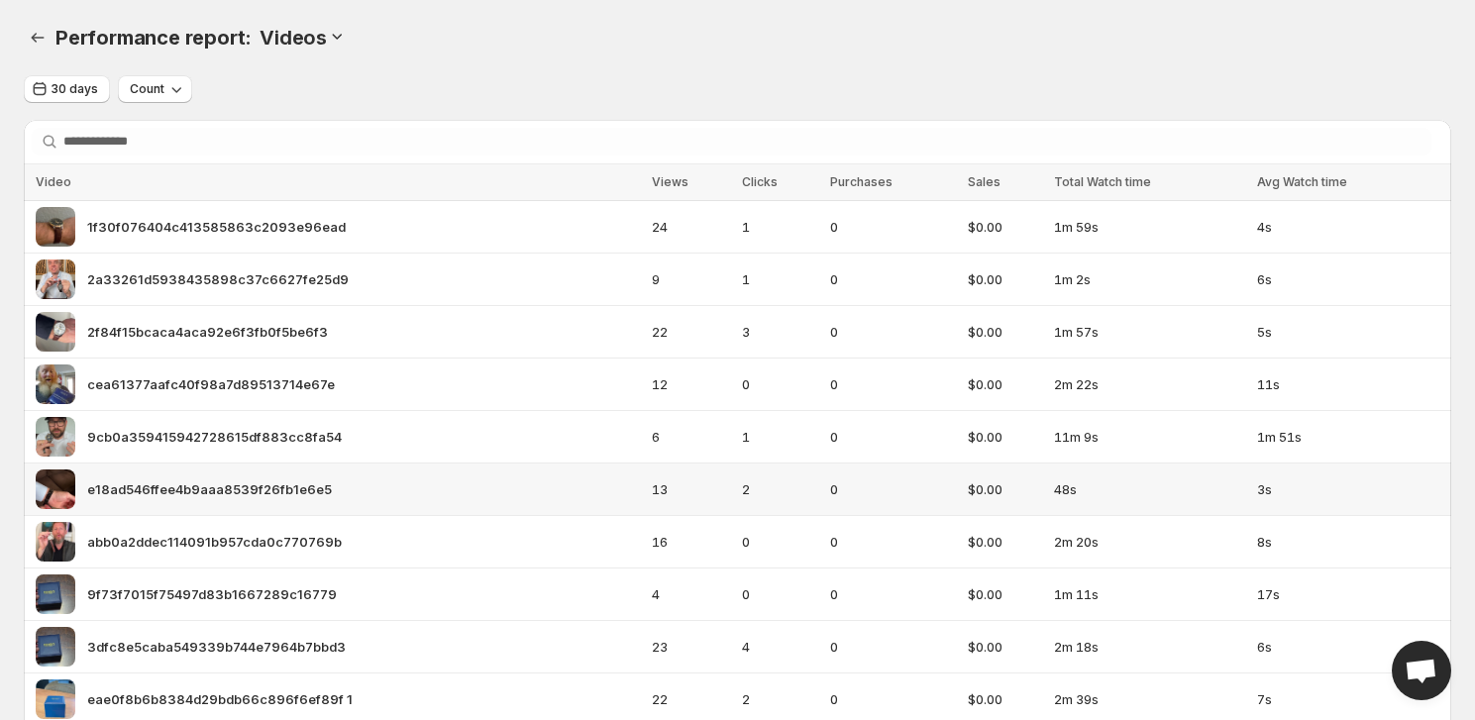
scroll to position [179, 0]
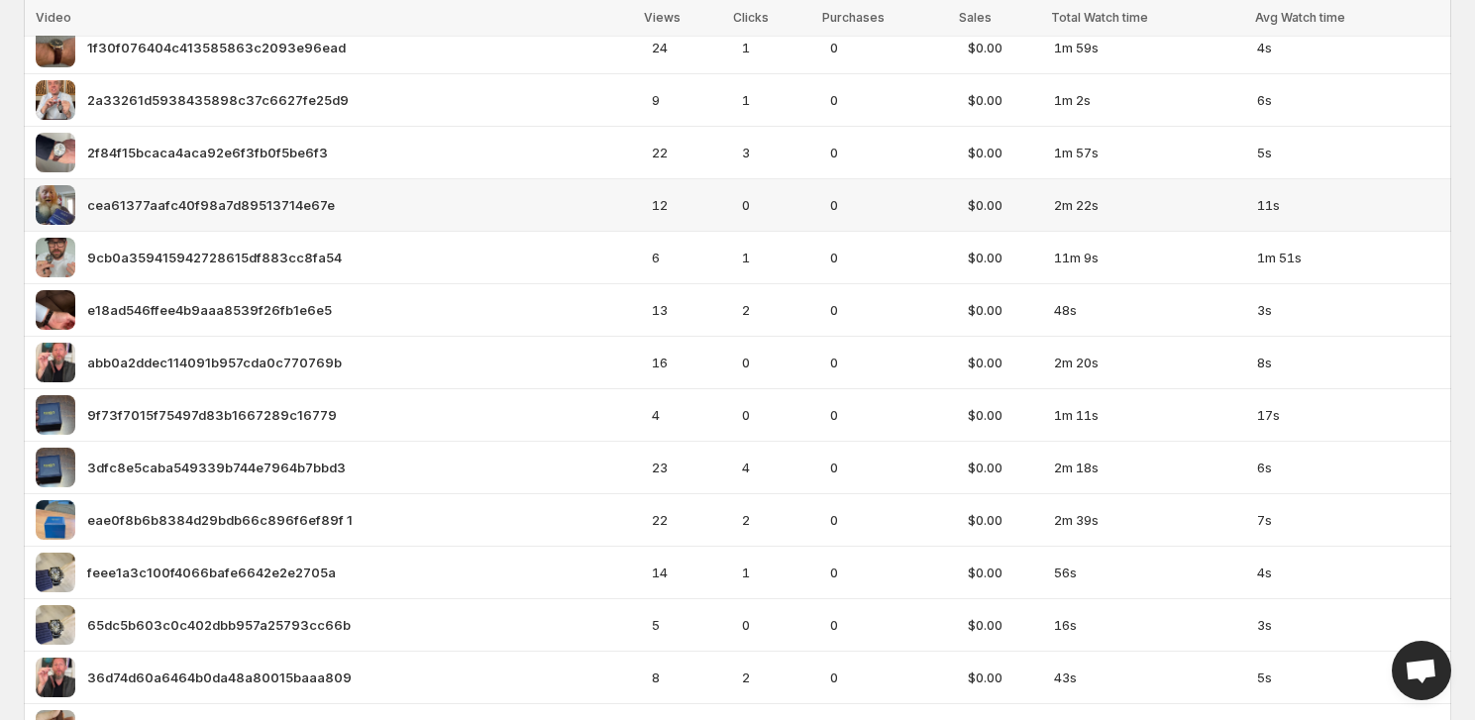
click at [148, 199] on span "cea61377aafc40f98a7d89513714e67e" at bounding box center [211, 205] width 248 height 20
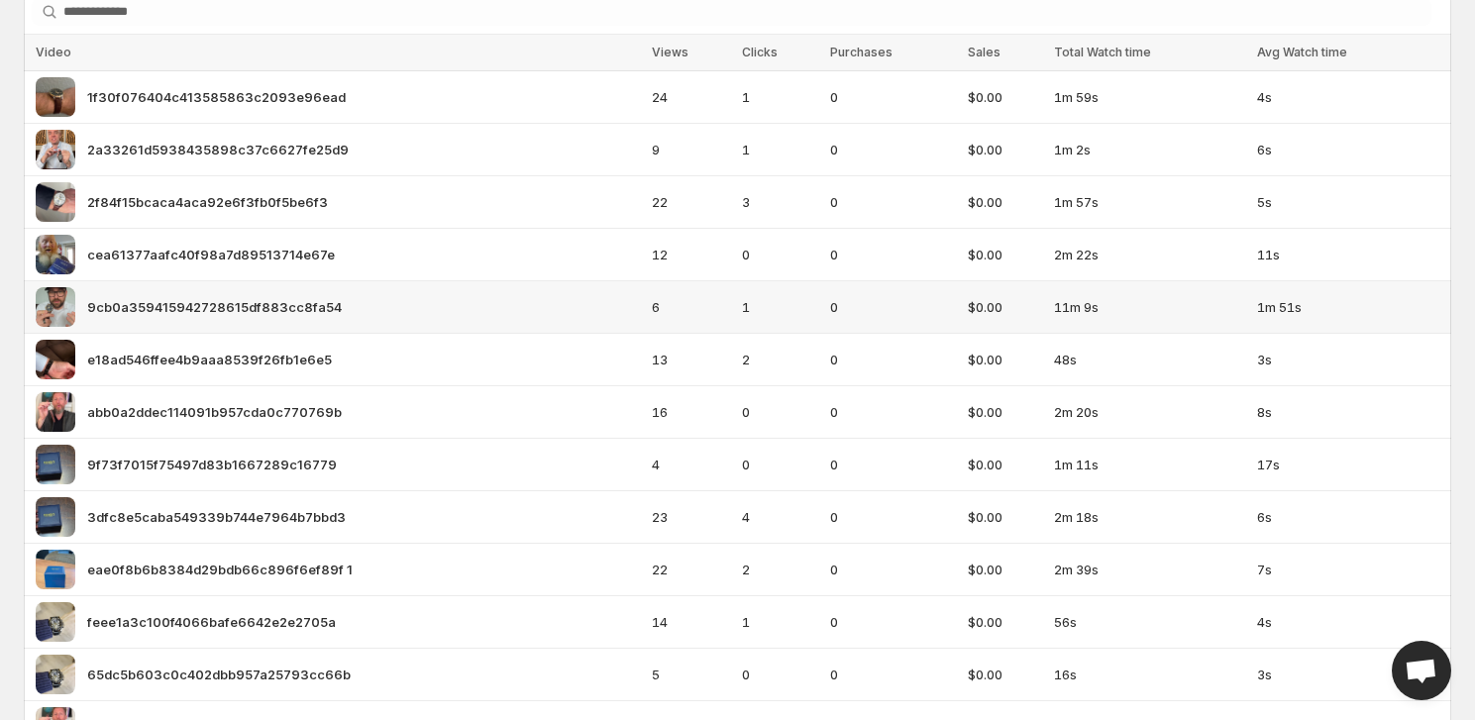
scroll to position [89, 0]
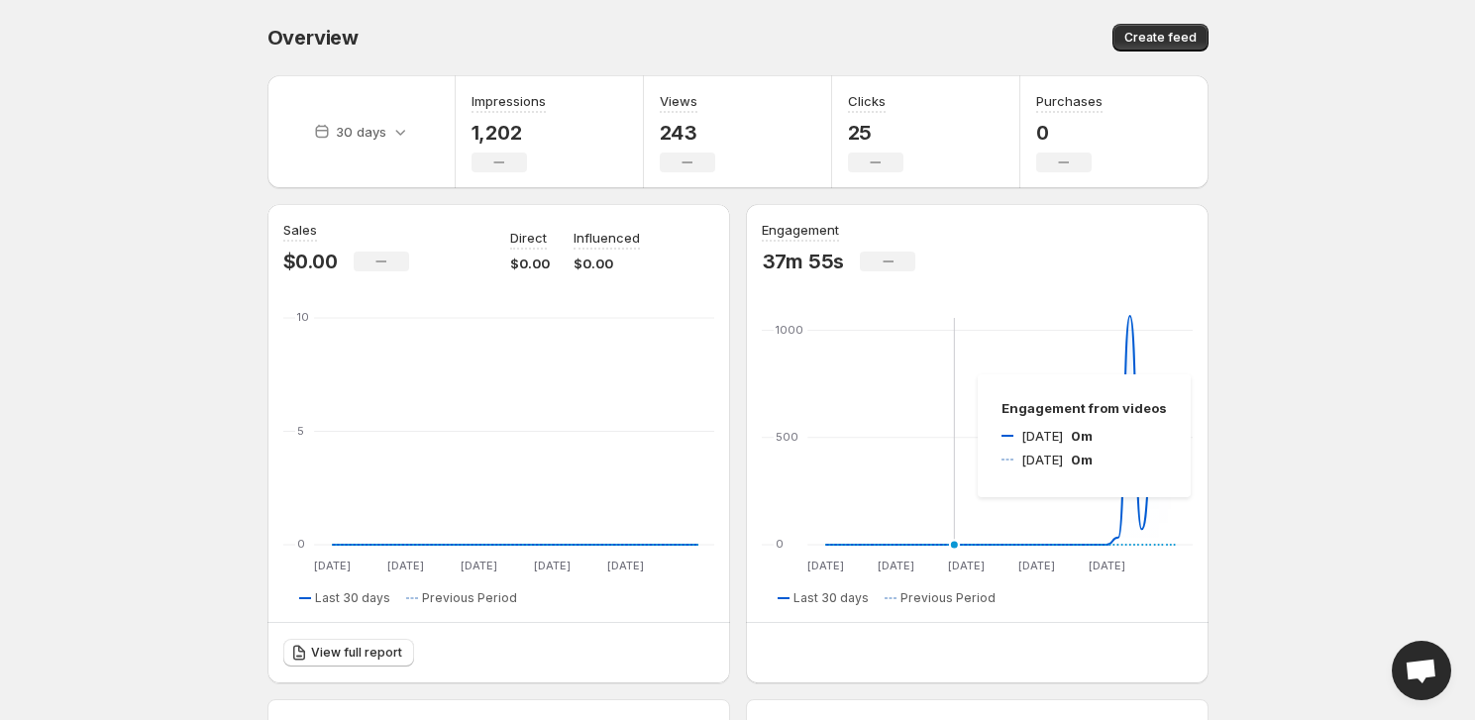
scroll to position [450, 0]
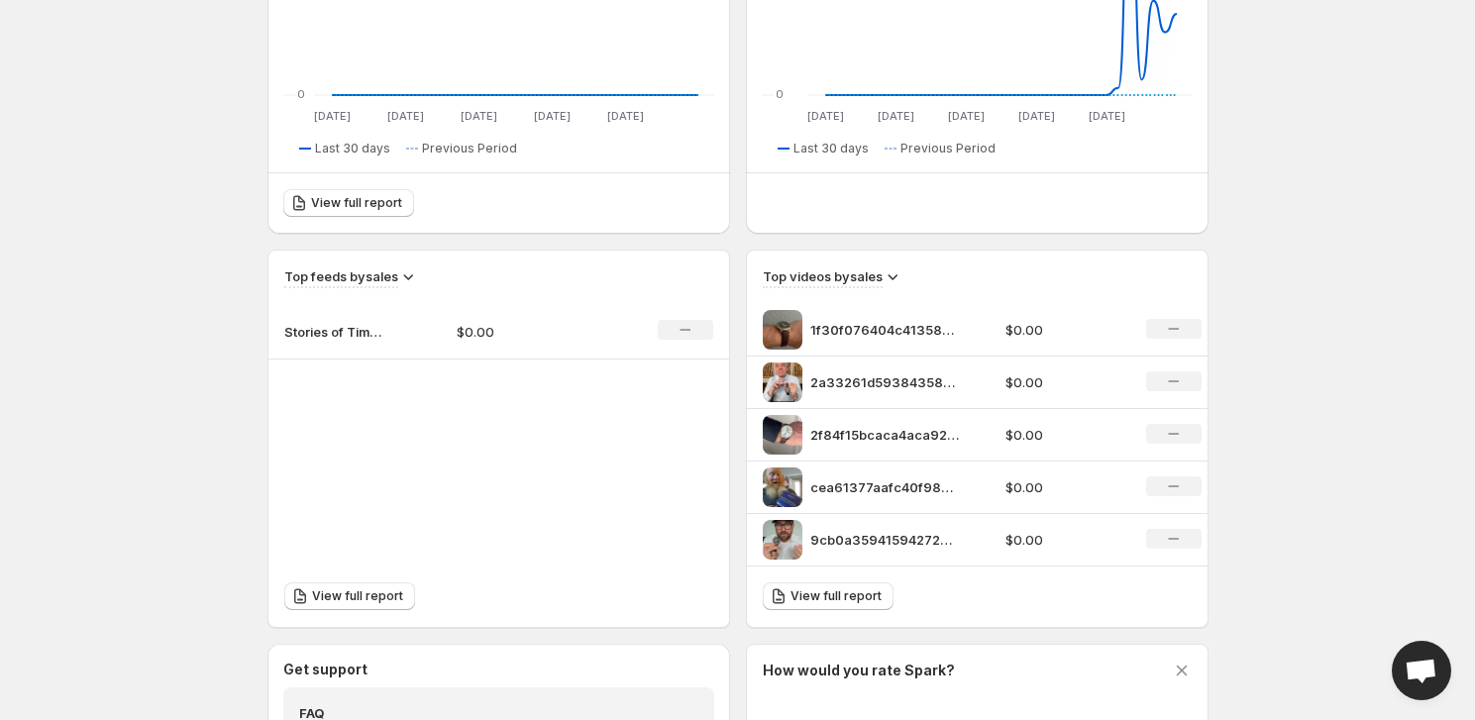
click at [849, 477] on p "cea61377aafc40f98a7d89513714e67e" at bounding box center [884, 487] width 149 height 20
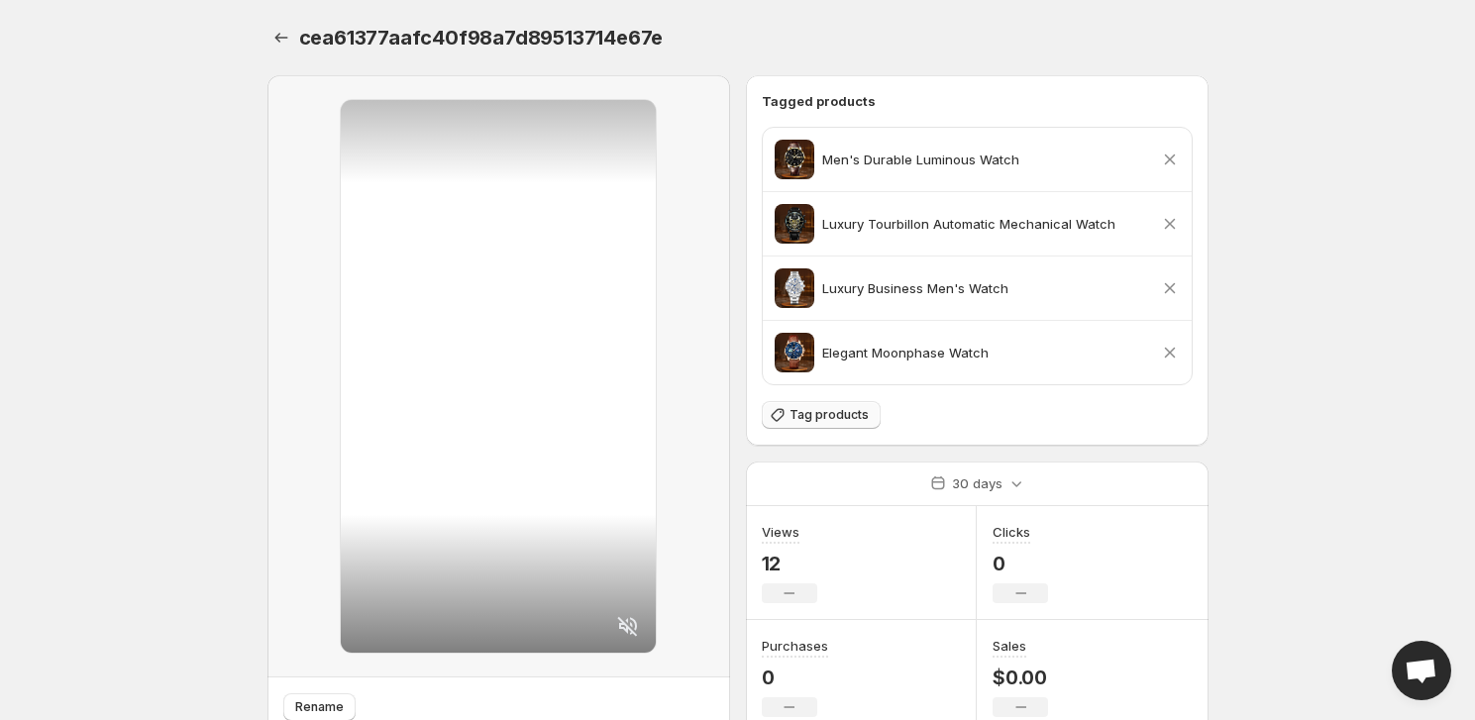
click at [798, 424] on button "Tag products" at bounding box center [821, 415] width 119 height 28
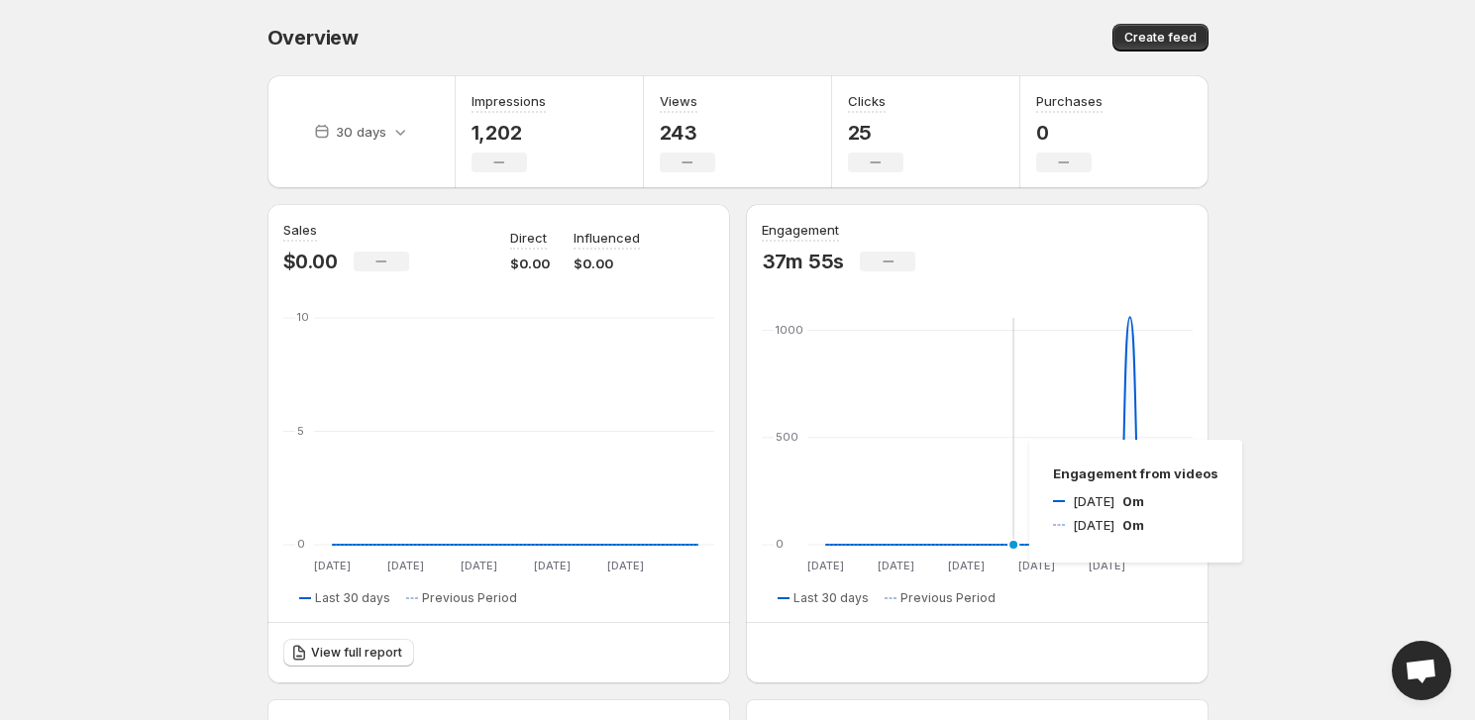
scroll to position [450, 0]
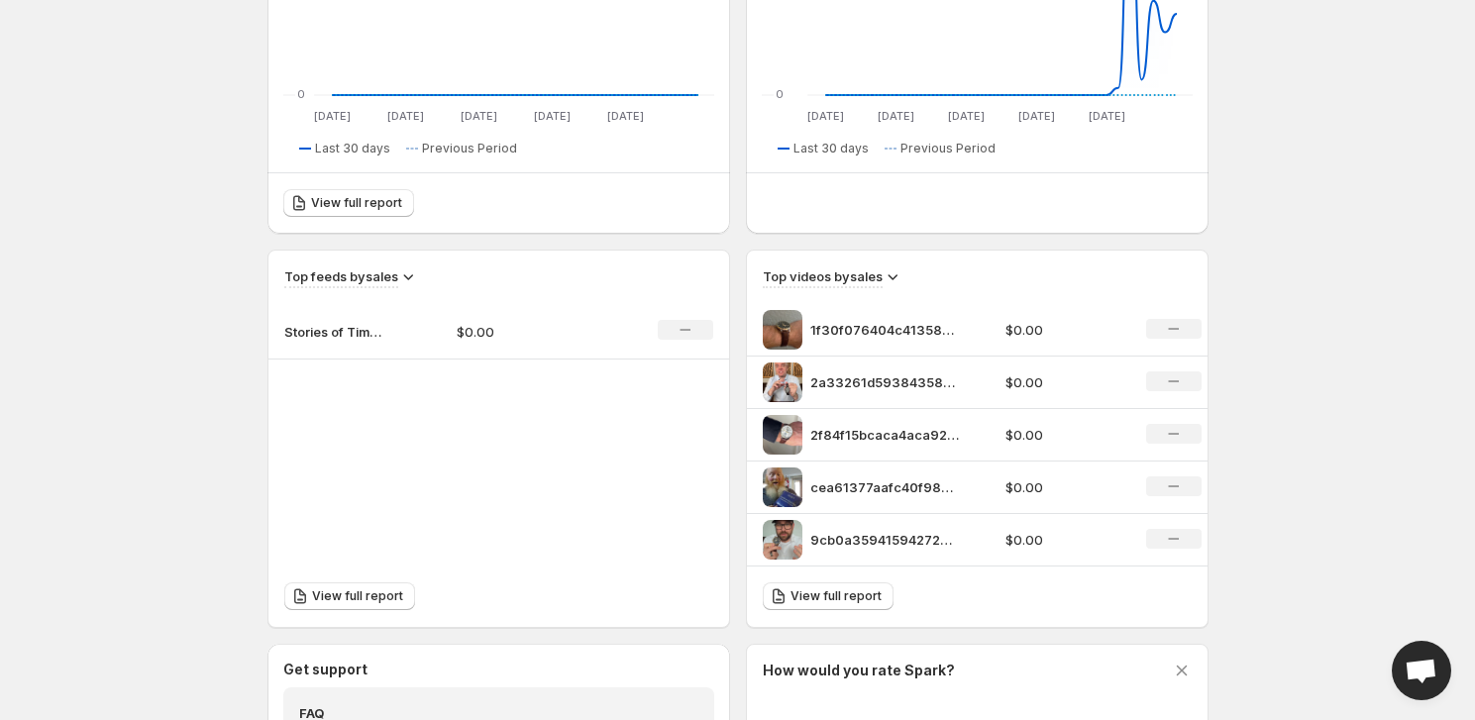
click at [834, 539] on p "9cb0a359415942728615df883cc8fa54" at bounding box center [884, 540] width 149 height 20
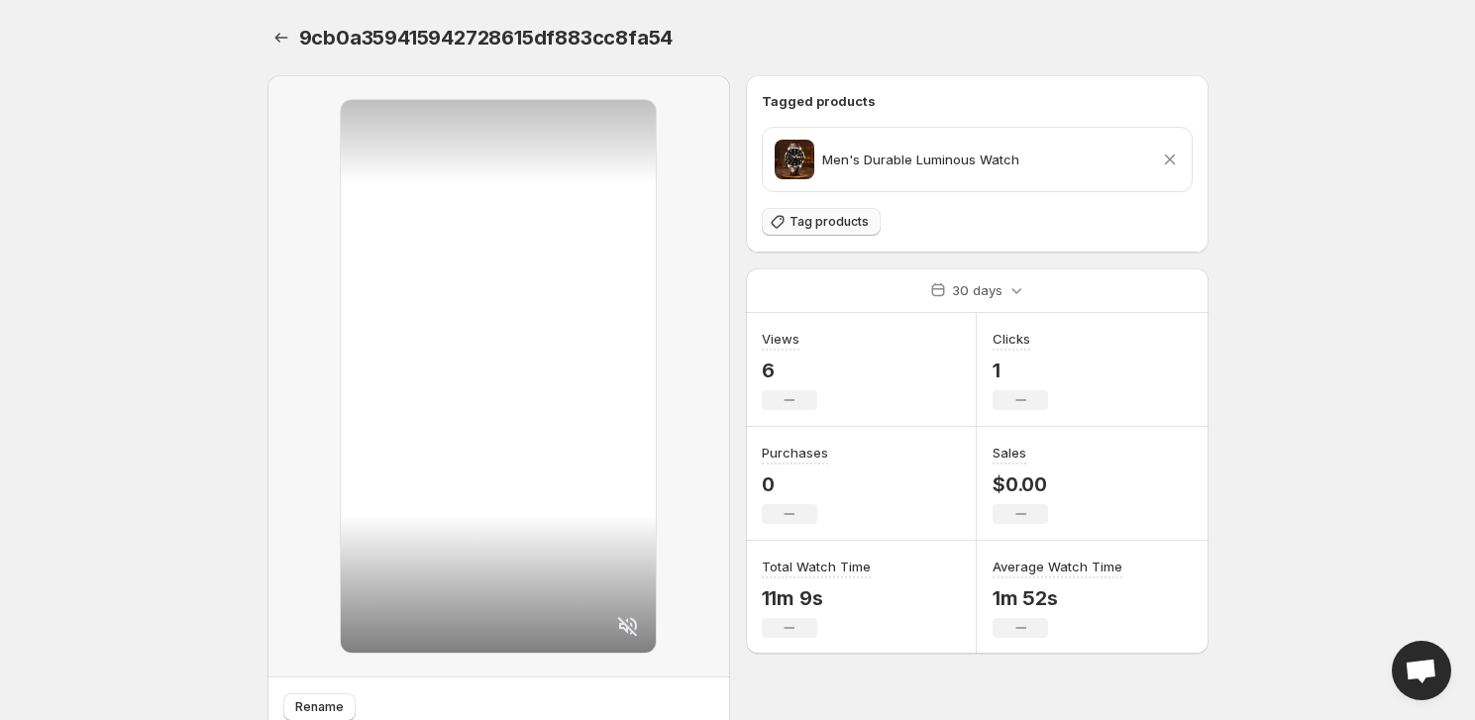
click at [813, 227] on span "Tag products" at bounding box center [828, 222] width 79 height 16
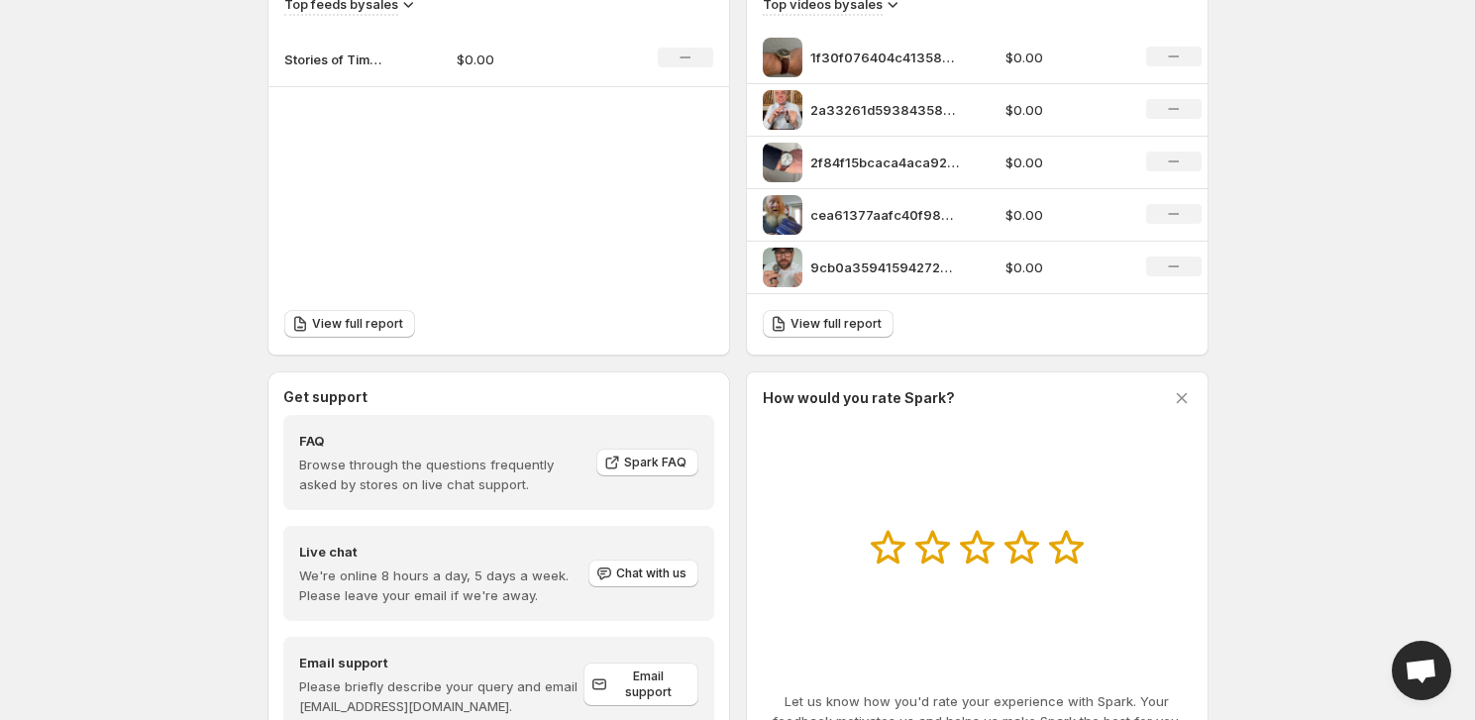
scroll to position [796, 0]
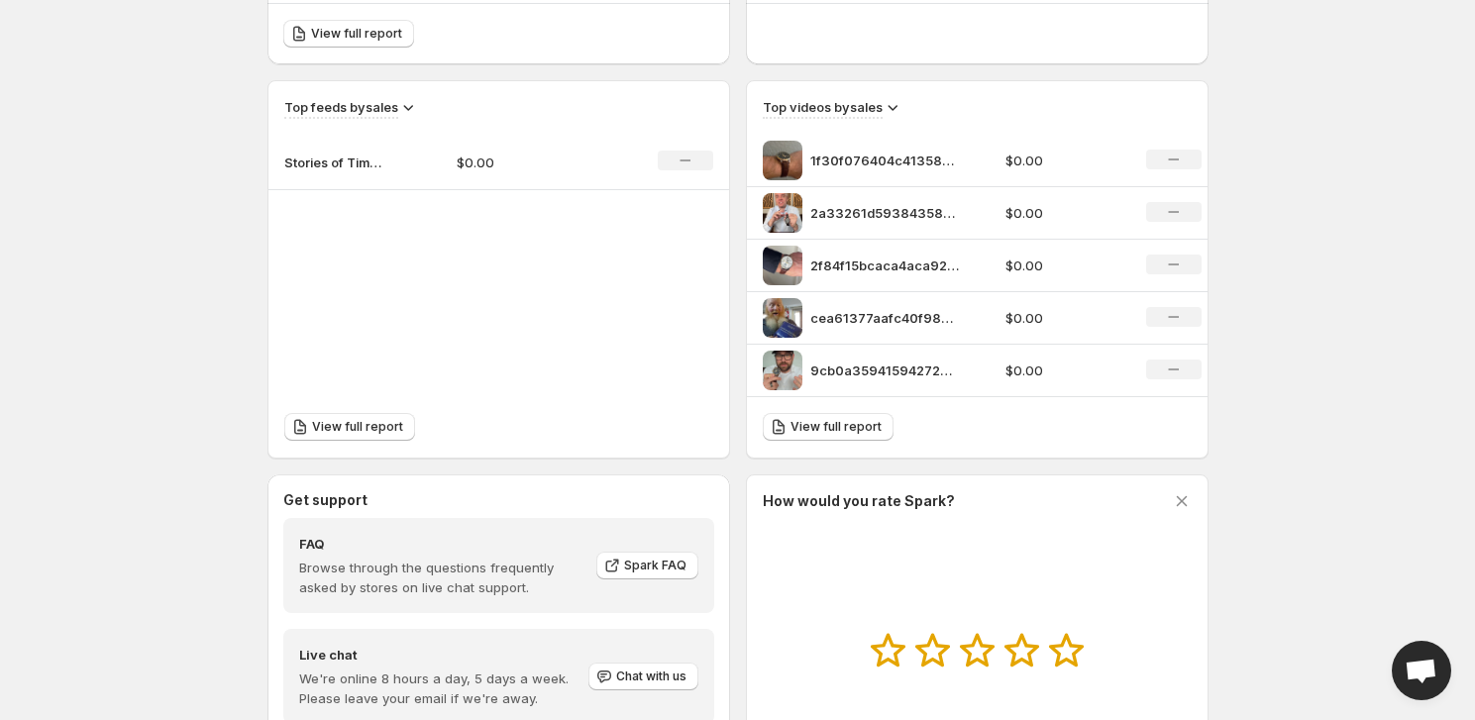
scroll to position [540, 0]
